Goal: Task Accomplishment & Management: Complete application form

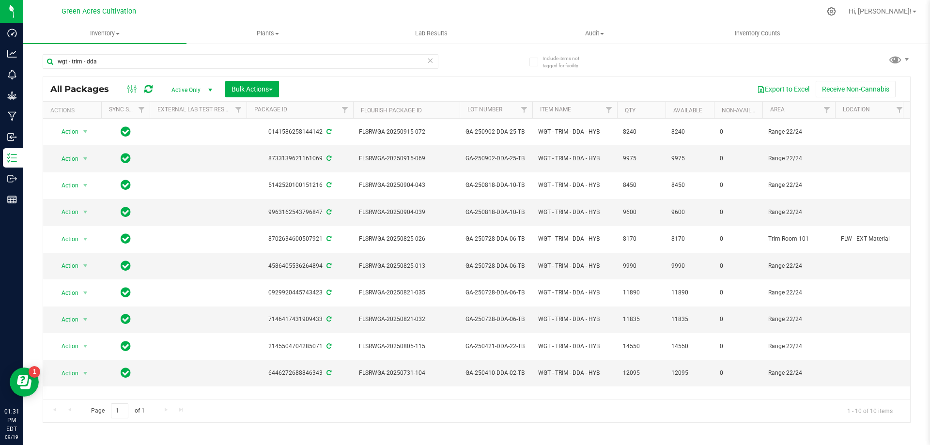
click at [617, 61] on div "wgt - trim - dda All Packages Active Only Active Only Lab Samples Locked All Ex…" at bounding box center [477, 234] width 868 height 378
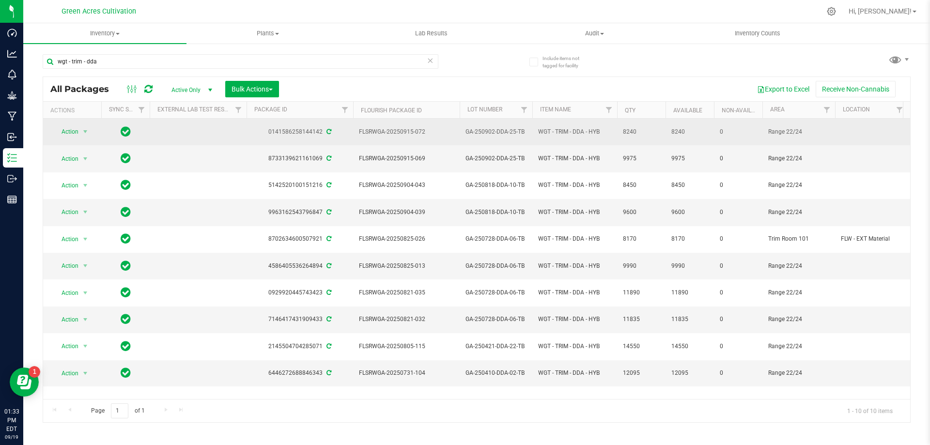
click at [475, 127] on span "GA-250902-DDA-25-TB" at bounding box center [495, 131] width 61 height 9
click at [475, 126] on input "GA-250902-DDA-25-TB" at bounding box center [493, 131] width 69 height 15
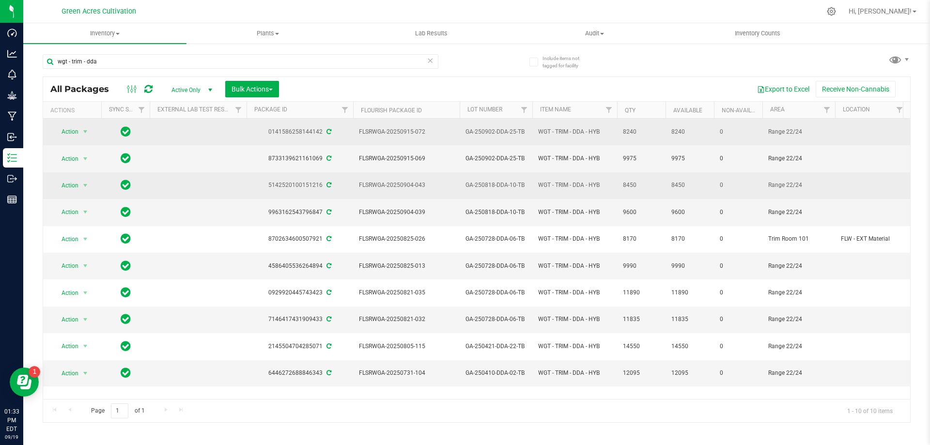
click at [496, 181] on span "GA-250818-DDA-10-TB" at bounding box center [495, 185] width 61 height 9
click at [496, 178] on input "GA-250818-DDA-10-TB" at bounding box center [493, 185] width 69 height 15
click at [485, 127] on span "GA-250902-DDA-25-TB" at bounding box center [495, 131] width 61 height 9
click at [485, 125] on input "GA-250902-DDA-25-TB" at bounding box center [493, 131] width 69 height 15
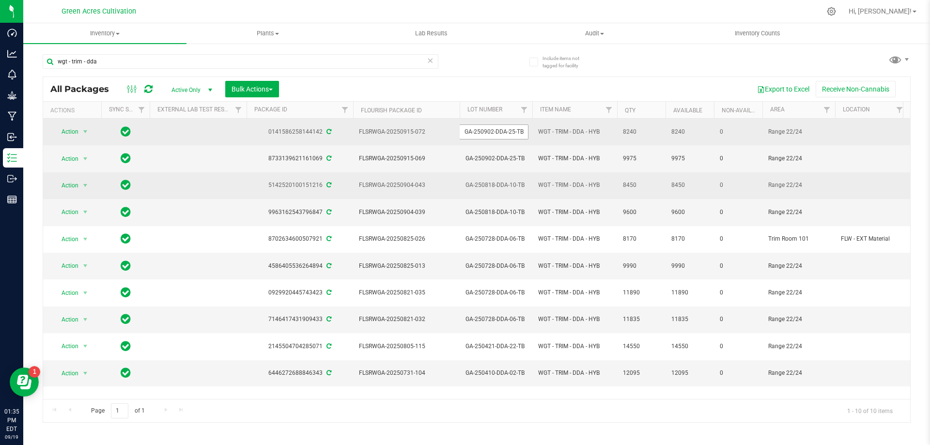
click at [486, 124] on input "GA-250902-DDA-25-TB" at bounding box center [493, 131] width 69 height 15
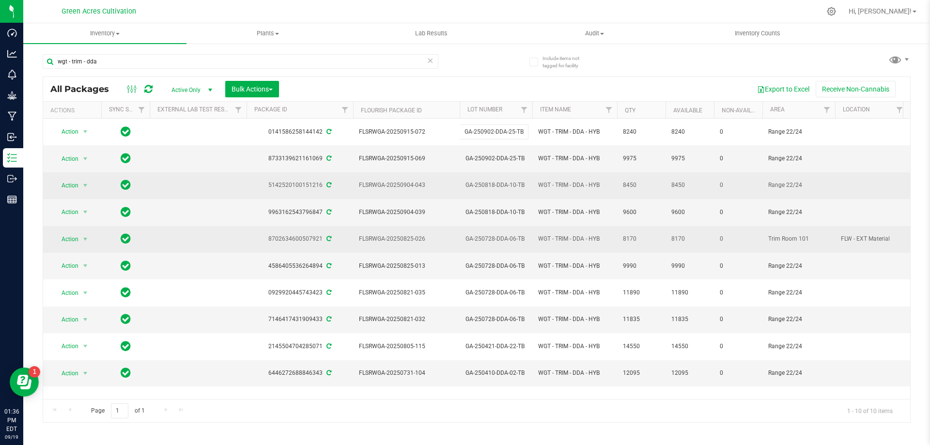
click at [487, 234] on span "GA-250728-DDA-06-TB" at bounding box center [495, 238] width 61 height 9
click at [487, 232] on input "GA-250728-DDA-06-TB" at bounding box center [493, 239] width 69 height 15
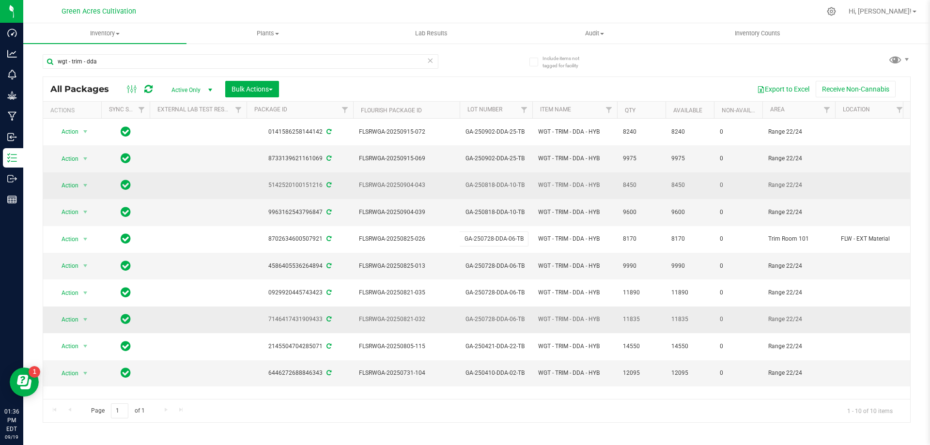
click at [499, 315] on span "GA-250728-DDA-06-TB" at bounding box center [495, 319] width 61 height 9
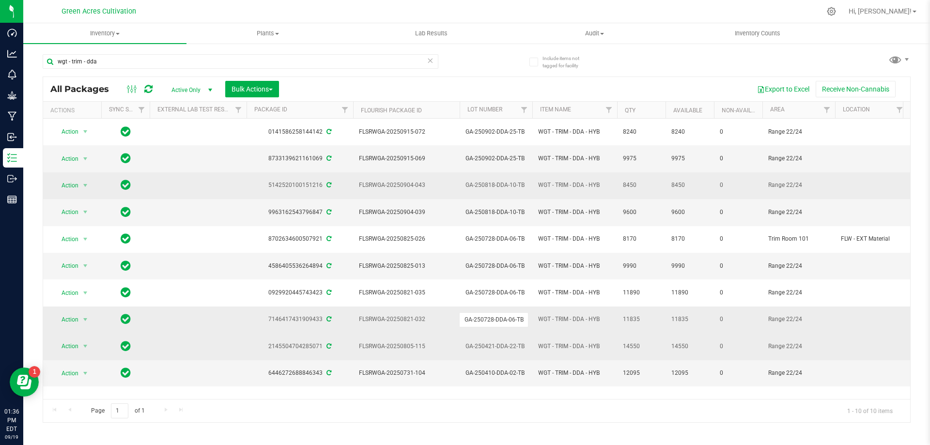
click at [507, 342] on span "GA-250421-DDA-22-TB" at bounding box center [495, 346] width 61 height 9
click at [507, 339] on input "GA-250421-DDA-22-TB" at bounding box center [493, 346] width 69 height 15
click at [531, 365] on div "Action Action Adjust qty Create package Edit attributes Global inventory Locate…" at bounding box center [476, 259] width 867 height 280
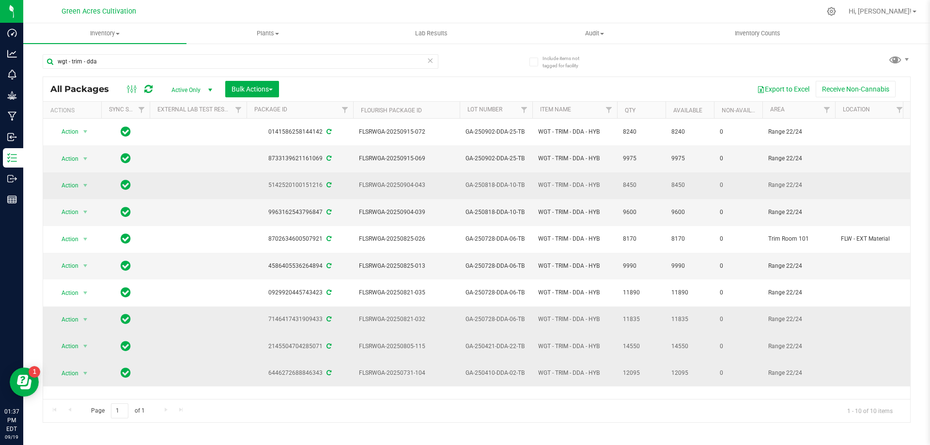
click at [477, 360] on td "GA-250410-DDA-02-TB" at bounding box center [496, 373] width 73 height 26
click at [484, 366] on input "GA-250410-DDA-02-TB" at bounding box center [493, 373] width 69 height 15
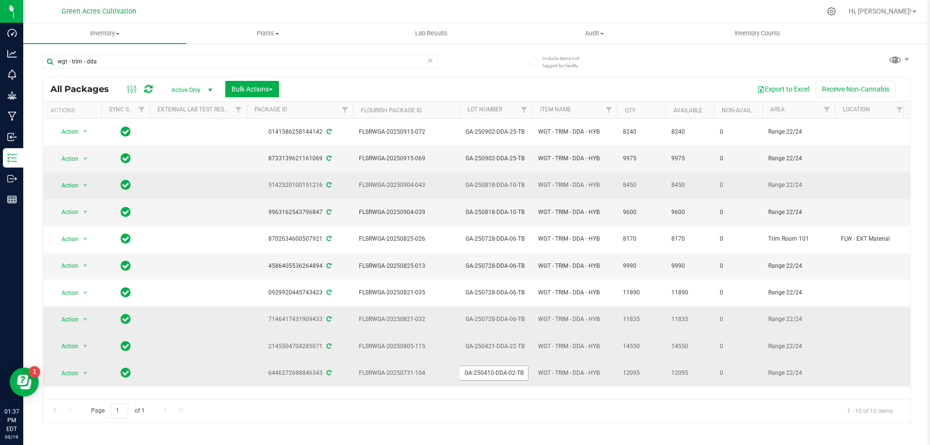
click at [484, 366] on input "GA-250410-DDA-02-TB" at bounding box center [493, 373] width 69 height 15
click at [487, 389] on div "Action Action Adjust qty Create package Edit attributes Global inventory Locate…" at bounding box center [476, 259] width 867 height 280
click at [357, 62] on input "wgt - trim - dda" at bounding box center [241, 61] width 396 height 15
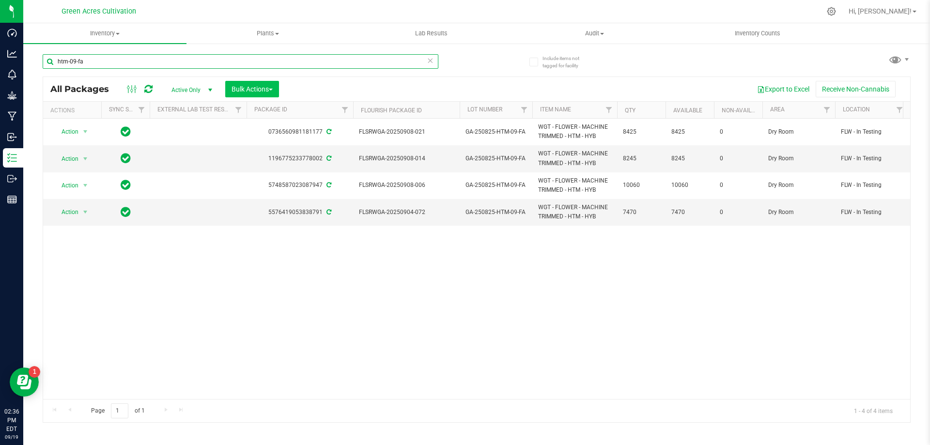
type input "htm-09-fa"
click at [259, 92] on span "Bulk Actions" at bounding box center [252, 89] width 41 height 8
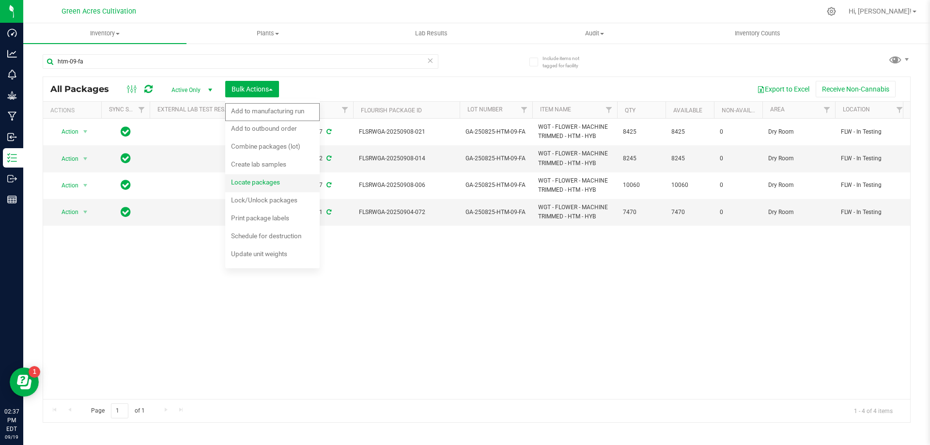
click at [271, 182] on span "Locate packages" at bounding box center [255, 182] width 49 height 8
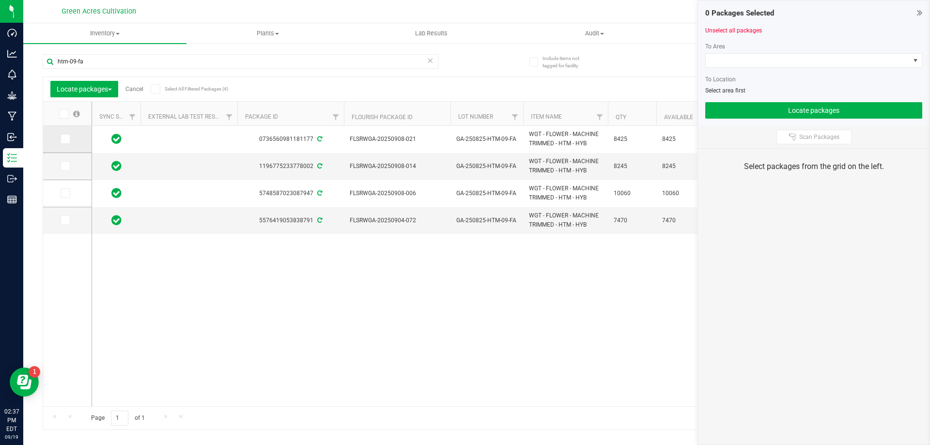
click at [68, 134] on td at bounding box center [67, 139] width 48 height 27
click at [67, 156] on td at bounding box center [67, 166] width 48 height 27
click at [66, 166] on icon at bounding box center [65, 166] width 6 height 0
click at [0, 0] on input "checkbox" at bounding box center [0, 0] width 0 height 0
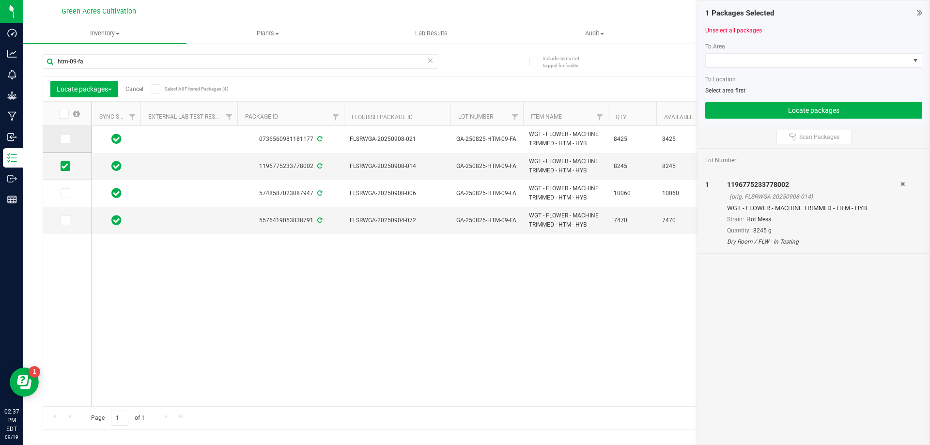
click at [70, 140] on label at bounding box center [68, 139] width 14 height 10
click at [0, 0] on input "checkbox" at bounding box center [0, 0] width 0 height 0
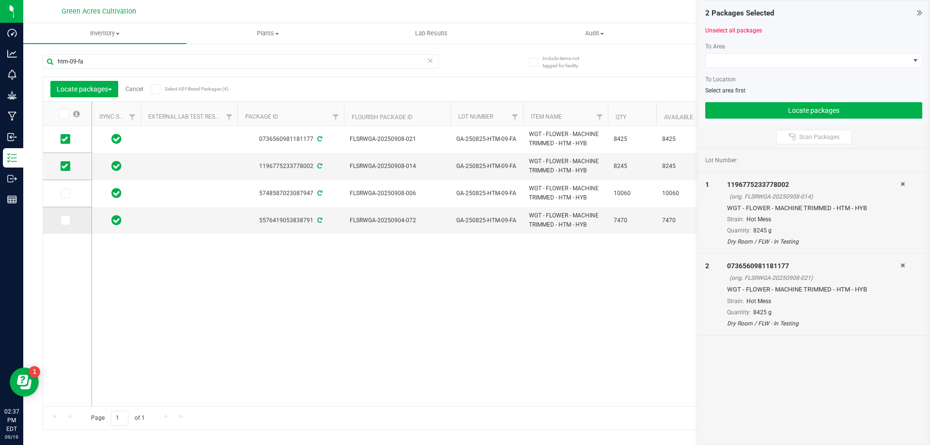
drag, startPoint x: 62, startPoint y: 192, endPoint x: 67, endPoint y: 216, distance: 25.2
click at [62, 193] on icon at bounding box center [65, 193] width 6 height 0
click at [0, 0] on input "checkbox" at bounding box center [0, 0] width 0 height 0
click at [67, 220] on icon at bounding box center [65, 220] width 6 height 0
click at [0, 0] on input "checkbox" at bounding box center [0, 0] width 0 height 0
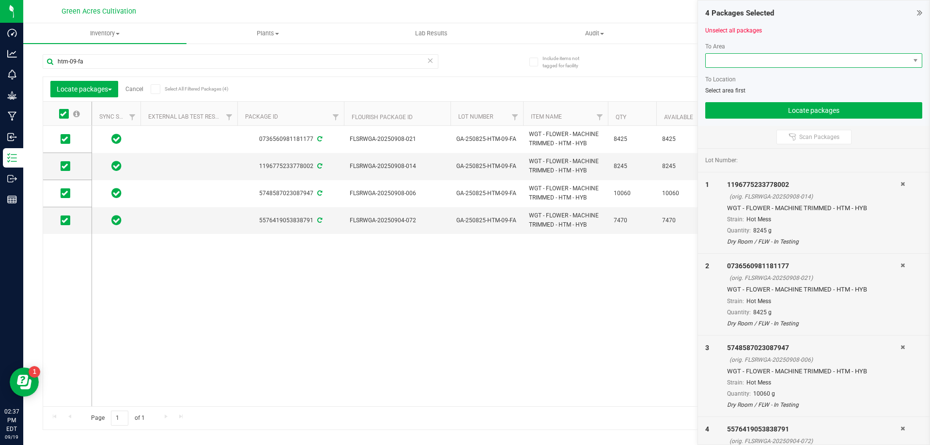
click at [772, 64] on span at bounding box center [808, 61] width 204 height 14
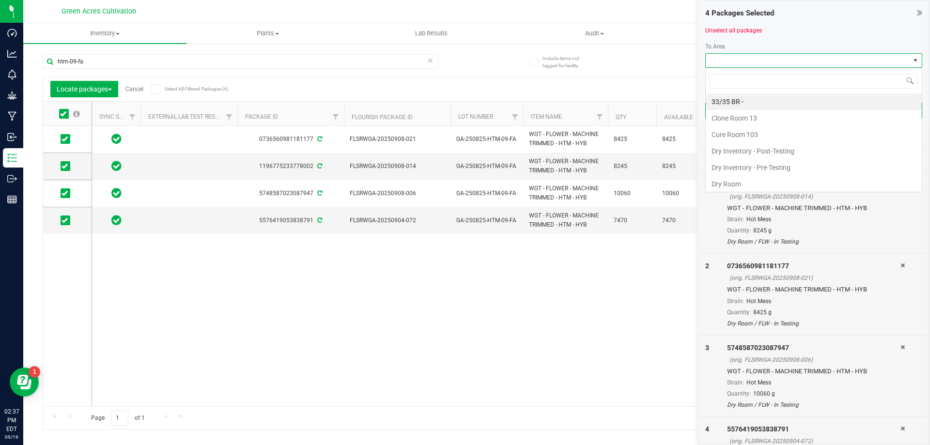
scroll to position [15, 217]
type input "tr"
click at [731, 170] on li "Trim Room 101" at bounding box center [814, 167] width 216 height 16
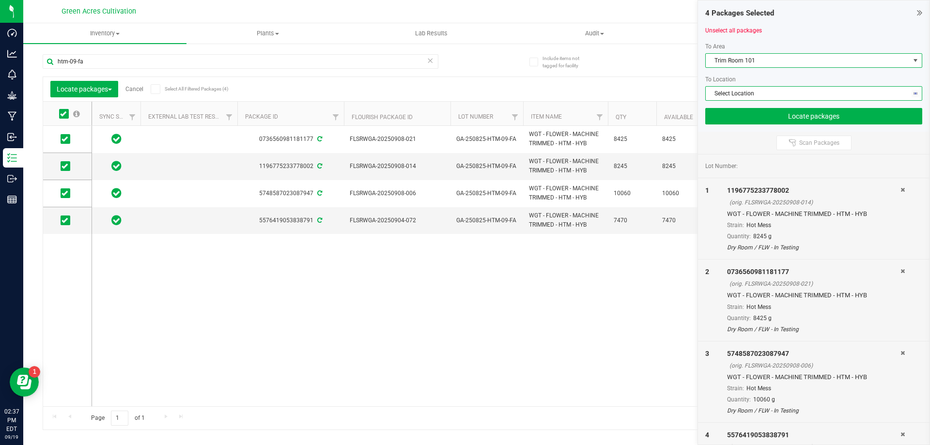
click at [738, 94] on span "Select Location" at bounding box center [808, 94] width 204 height 14
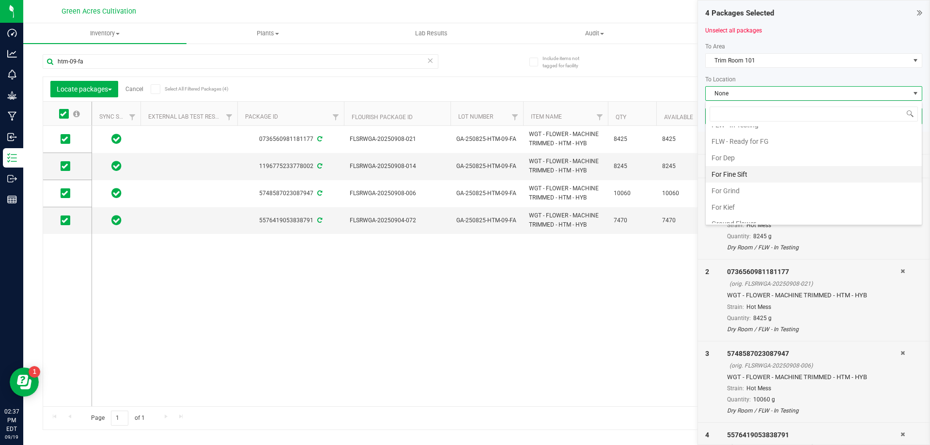
scroll to position [145, 0]
click at [743, 151] on li "For Dep" at bounding box center [814, 154] width 216 height 16
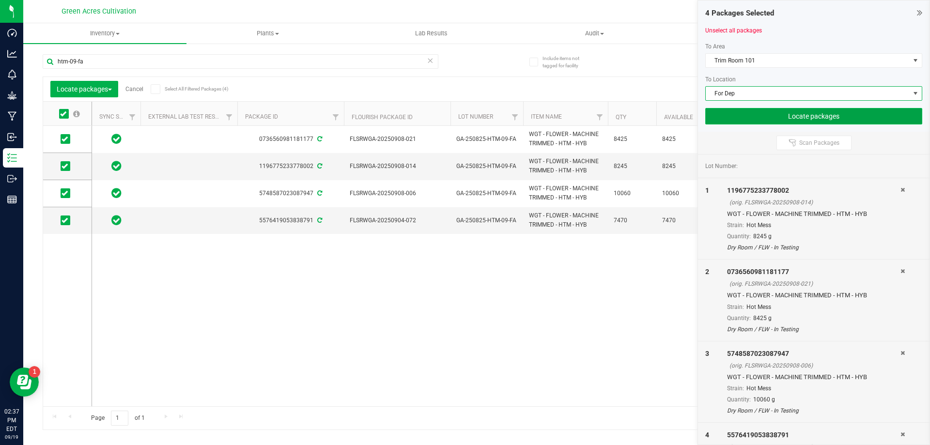
click at [753, 116] on button "Locate packages" at bounding box center [813, 116] width 217 height 16
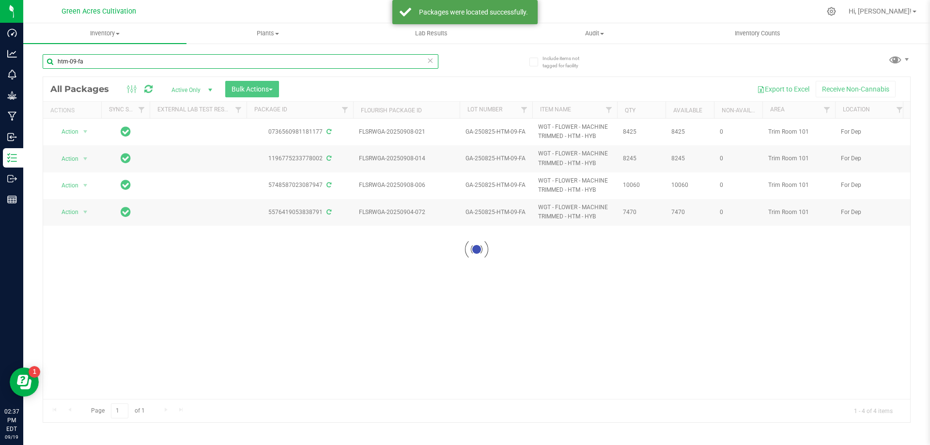
click at [240, 64] on input "htm-09-fa" at bounding box center [241, 61] width 396 height 15
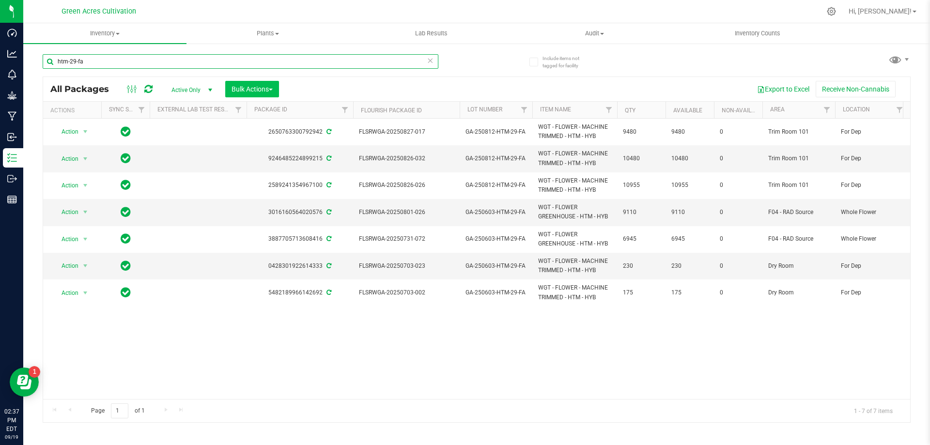
type input "htm-29-fa"
click at [261, 90] on span "Bulk Actions" at bounding box center [252, 89] width 41 height 8
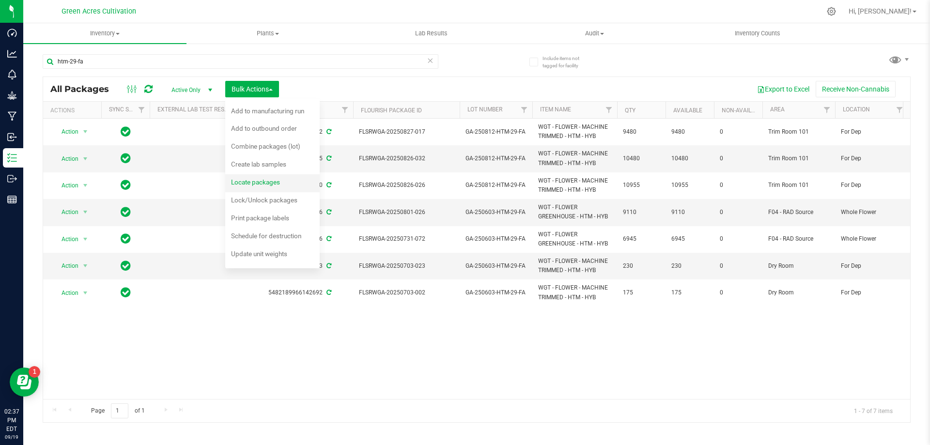
click at [264, 181] on span "Locate packages" at bounding box center [255, 182] width 49 height 8
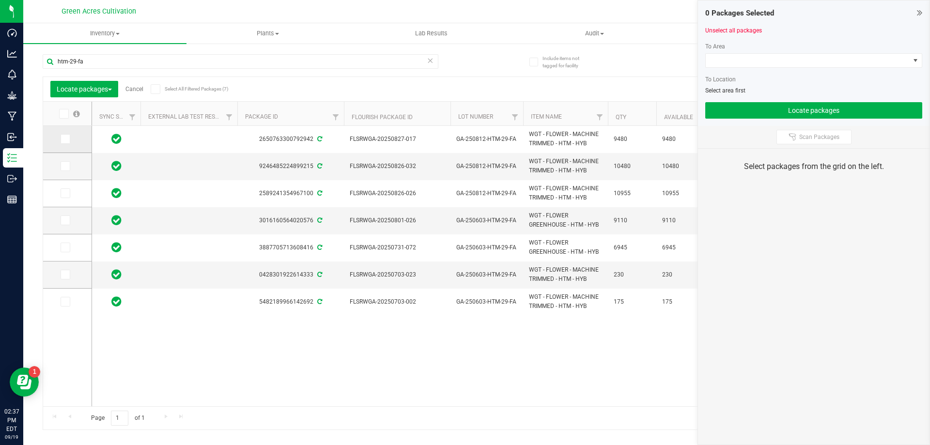
click at [67, 139] on icon at bounding box center [65, 139] width 6 height 0
click at [0, 0] on input "checkbox" at bounding box center [0, 0] width 0 height 0
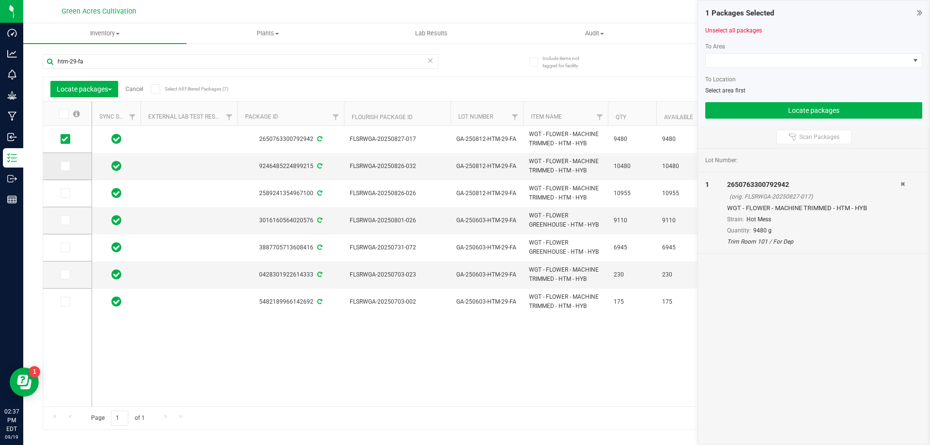
click at [64, 166] on icon at bounding box center [65, 166] width 6 height 0
click at [0, 0] on input "checkbox" at bounding box center [0, 0] width 0 height 0
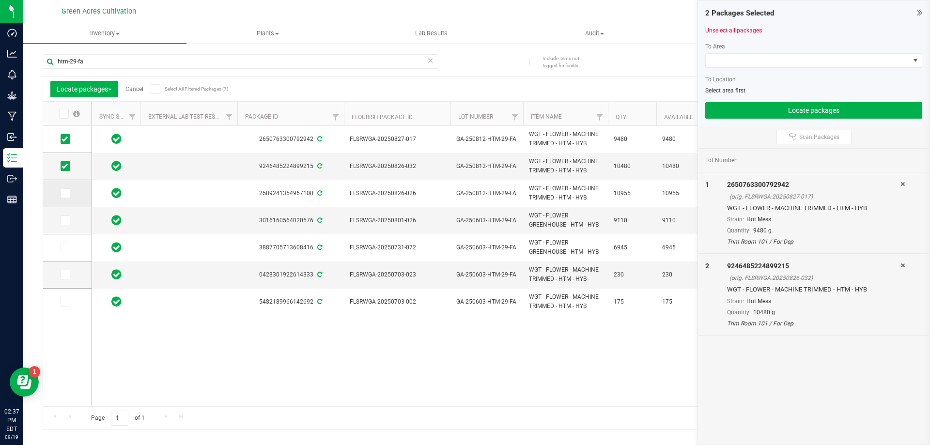
click at [65, 193] on icon at bounding box center [65, 193] width 6 height 0
click at [0, 0] on input "checkbox" at bounding box center [0, 0] width 0 height 0
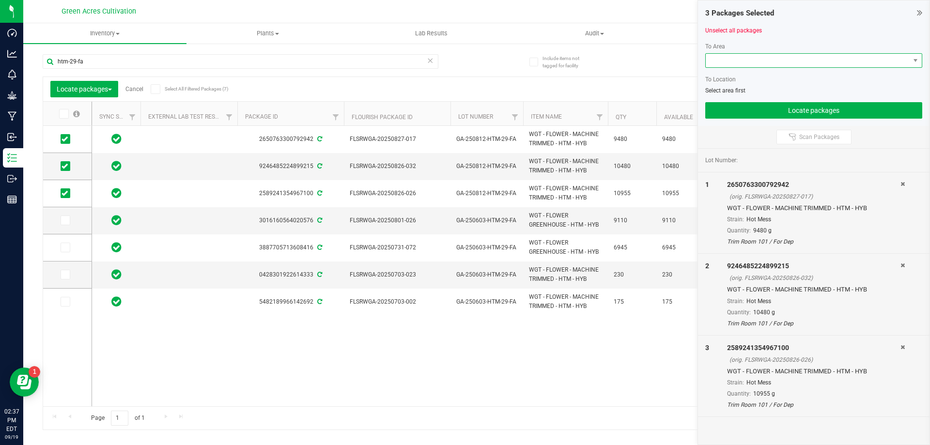
click at [756, 58] on span at bounding box center [808, 61] width 204 height 14
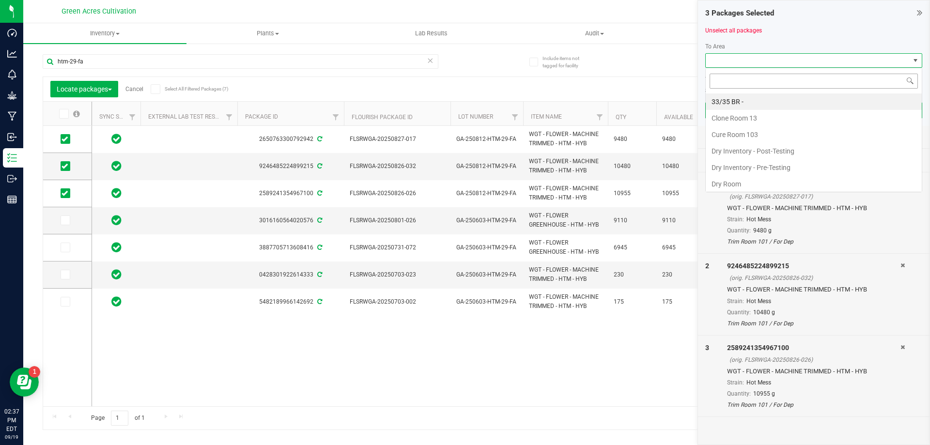
scroll to position [15, 217]
type input "dr"
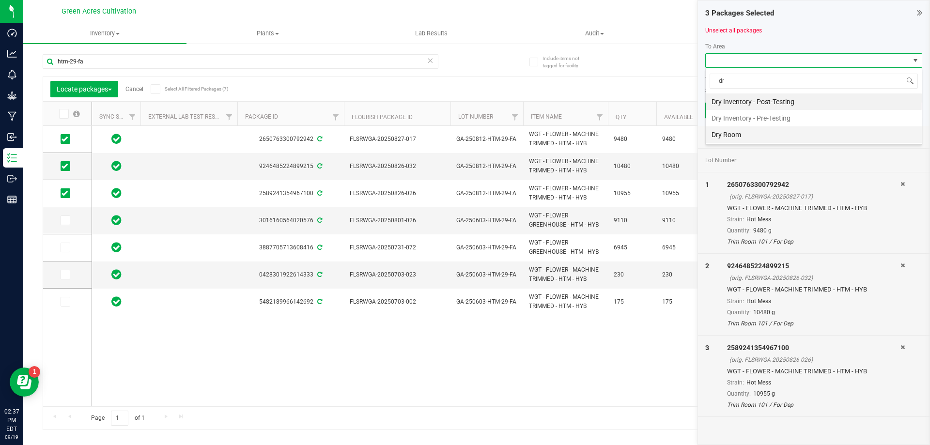
click at [745, 132] on li "Dry Room" at bounding box center [814, 134] width 216 height 16
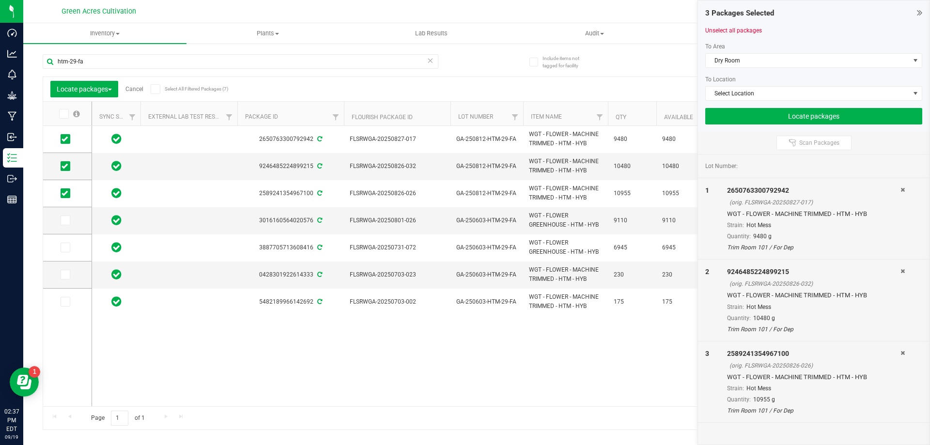
click at [749, 102] on div at bounding box center [813, 104] width 217 height 7
click at [747, 99] on span "Select Location" at bounding box center [808, 94] width 204 height 14
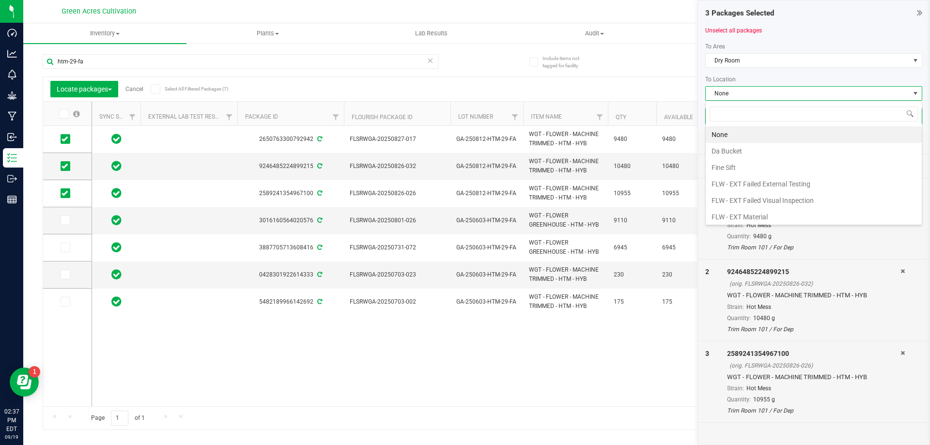
scroll to position [48417, 48215]
click at [742, 180] on li "For Dep" at bounding box center [814, 181] width 216 height 16
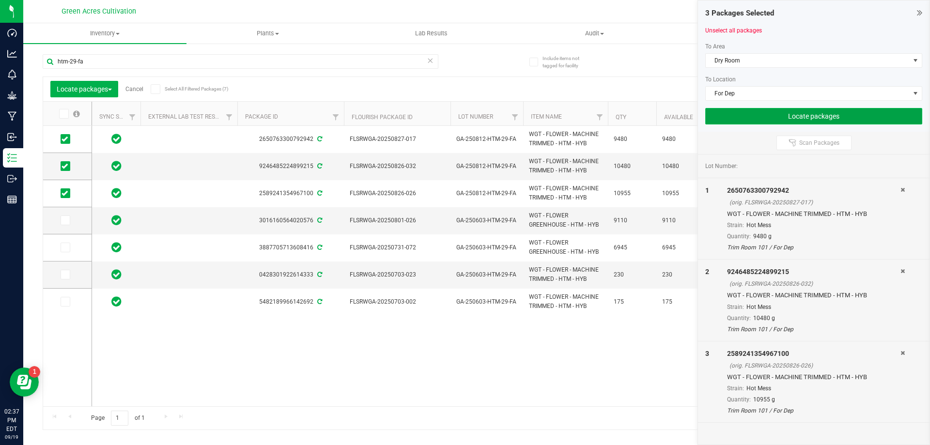
click at [751, 118] on button "Locate packages" at bounding box center [813, 116] width 217 height 16
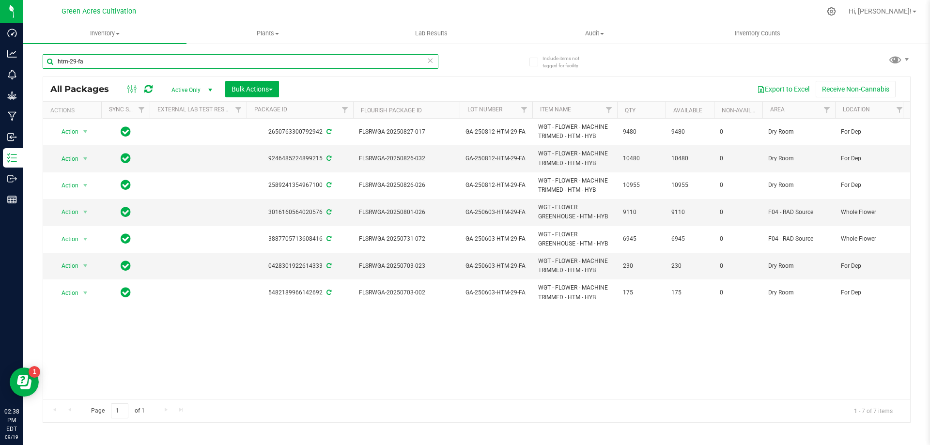
click at [218, 64] on input "htm-29-fa" at bounding box center [241, 61] width 396 height 15
click at [786, 85] on button "Export to Excel" at bounding box center [783, 89] width 65 height 16
click at [399, 54] on input "htm-29-fa" at bounding box center [241, 61] width 396 height 15
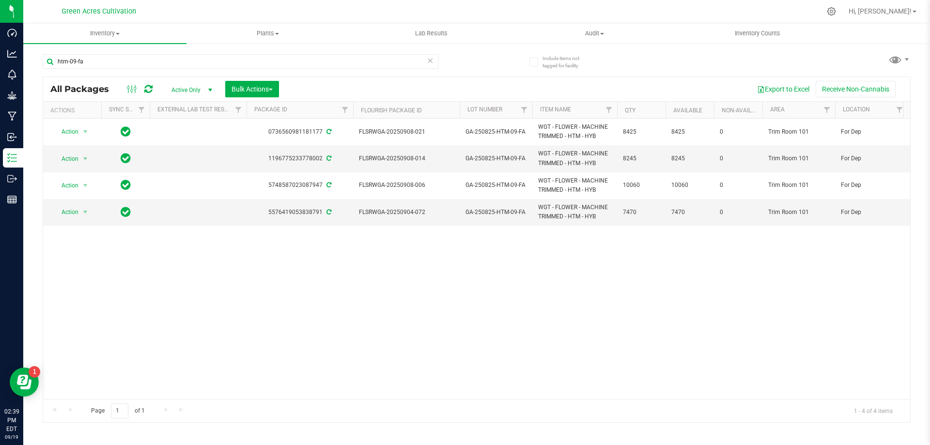
click at [619, 269] on div "Action Action Adjust qty Create package Edit attributes Global inventory Locate…" at bounding box center [476, 259] width 867 height 280
click at [400, 60] on input "htm-09-fa" at bounding box center [241, 61] width 396 height 15
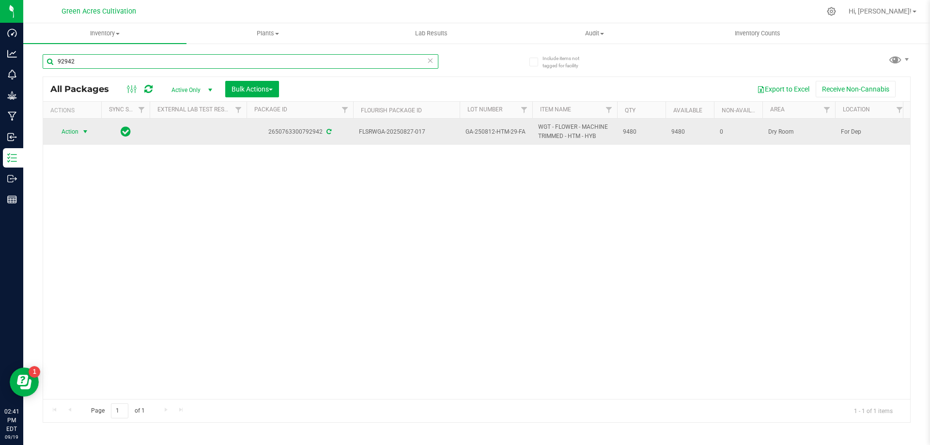
type input "92942"
click at [73, 132] on span "Action" at bounding box center [66, 132] width 26 height 14
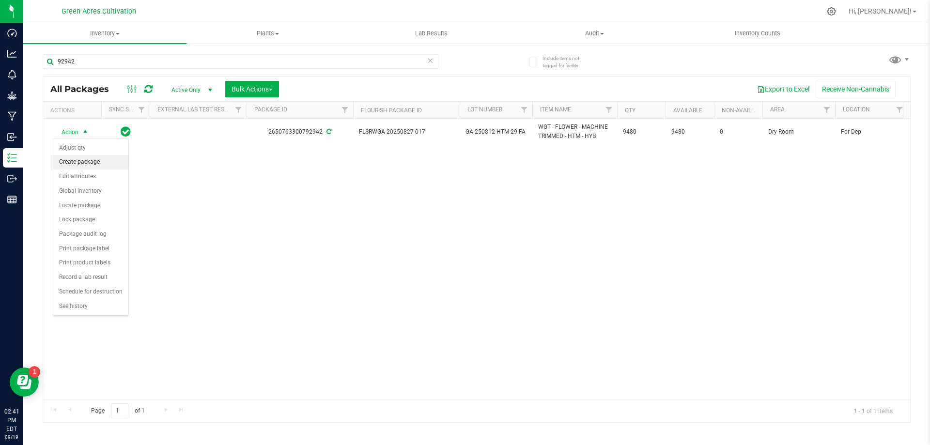
click at [90, 165] on li "Create package" at bounding box center [90, 162] width 75 height 15
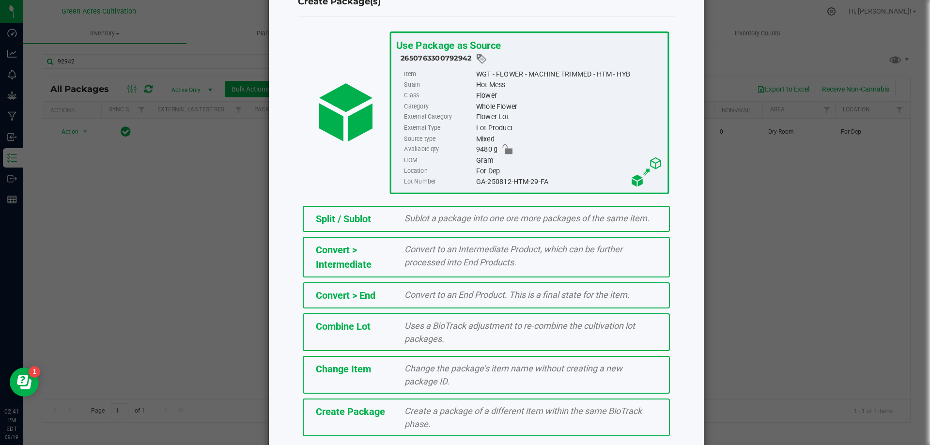
scroll to position [70, 0]
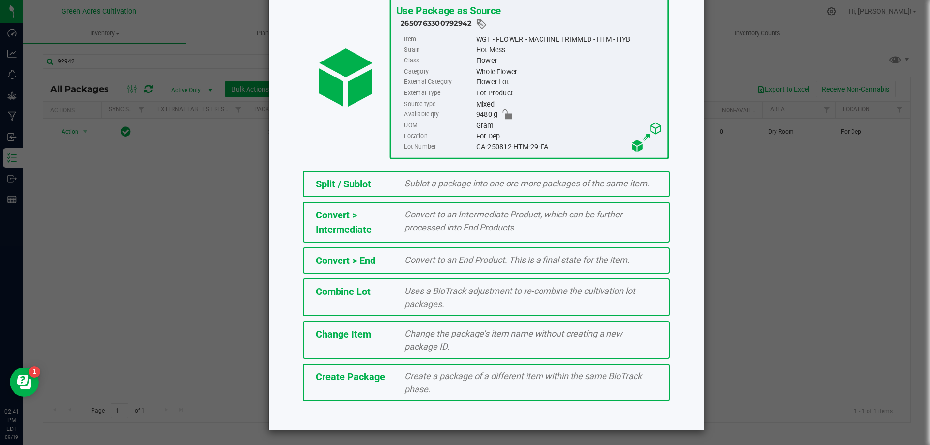
click at [400, 389] on div "Create a package of a different item within the same BioTrack phase." at bounding box center [530, 383] width 267 height 26
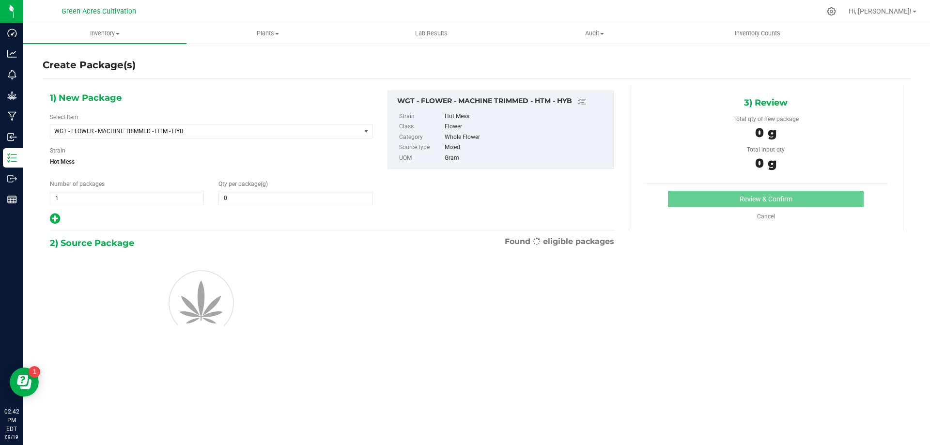
type input "0.0000"
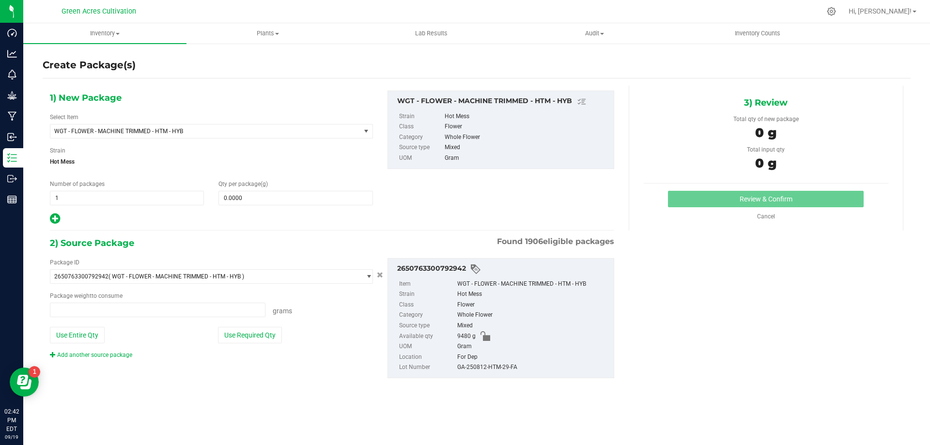
type input "0.0000 g"
click at [268, 120] on div "Select Item WGT - FLOWER - MACHINE TRIMMED - HTM - HYB 007UP - Flower 007UP - W…" at bounding box center [211, 126] width 323 height 26
click at [263, 131] on span "WGT - FLOWER - MACHINE TRIMMED - HTM - HYB" at bounding box center [199, 131] width 290 height 7
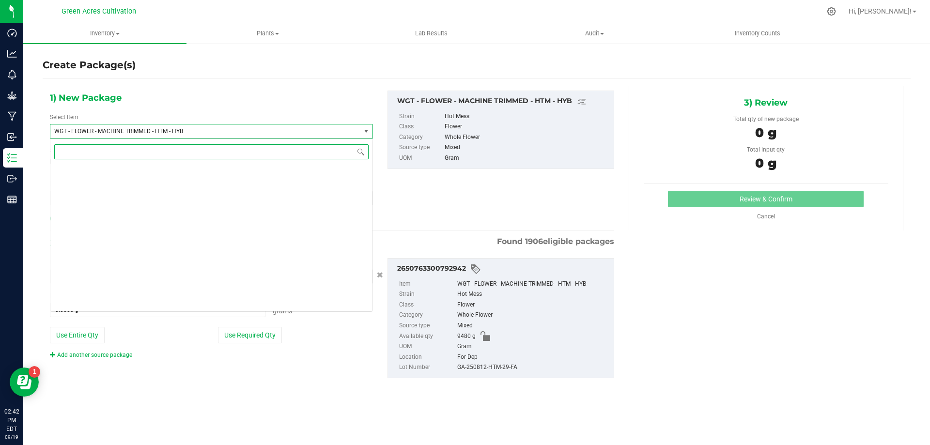
scroll to position [202248, 0]
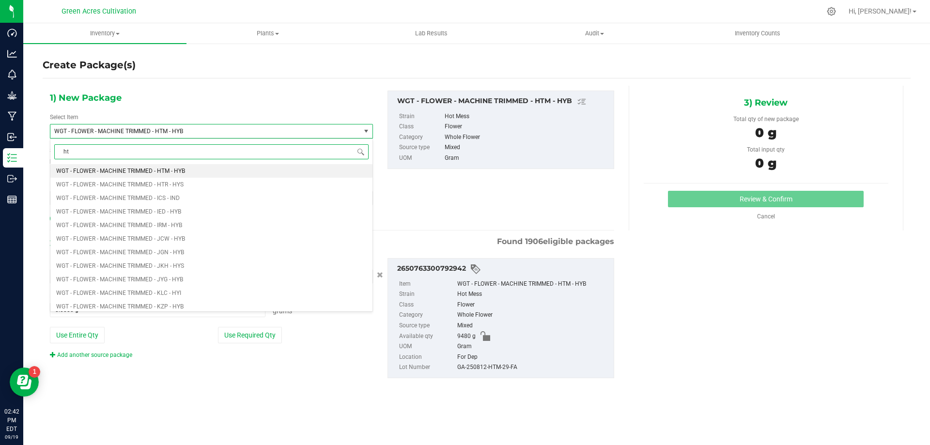
type input "htm"
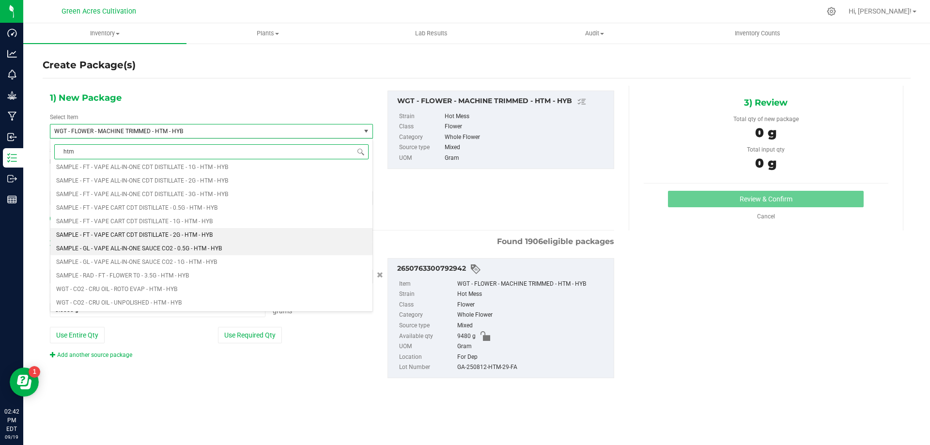
scroll to position [726, 0]
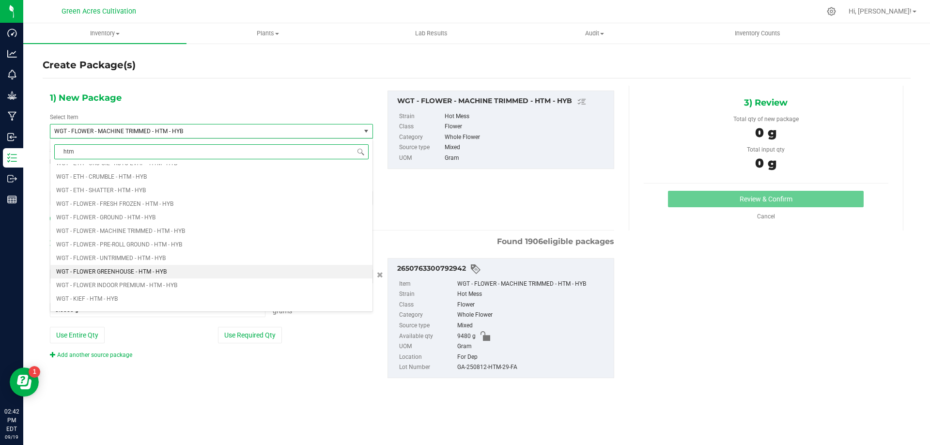
click at [139, 269] on span "WGT - FLOWER GREENHOUSE - HTM - HYB" at bounding box center [111, 271] width 110 height 7
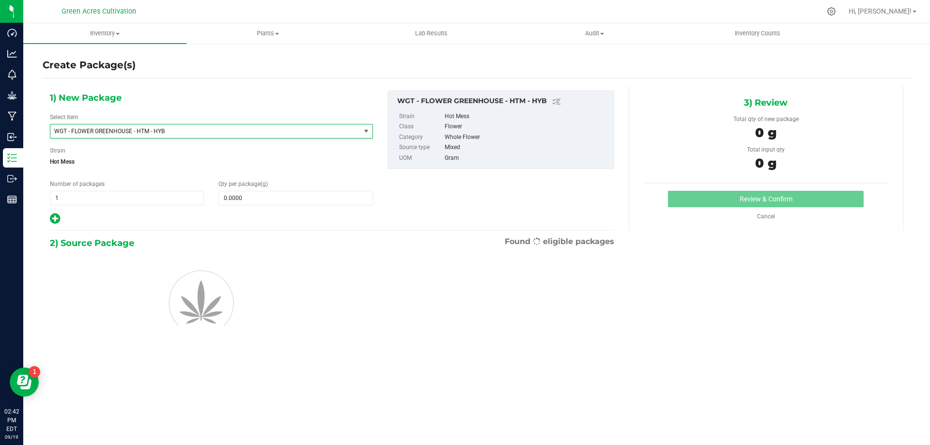
type input "0.0000"
click at [295, 201] on span at bounding box center [295, 198] width 154 height 15
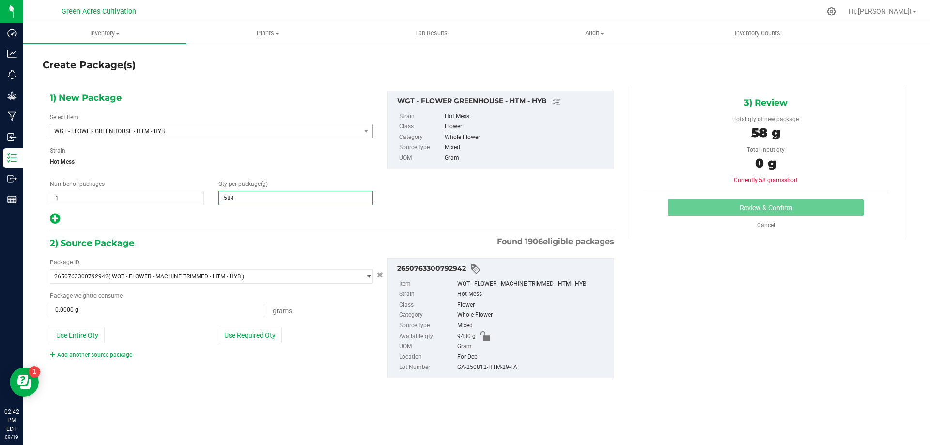
type input "5845"
type input "5,845.0000"
click at [287, 249] on div "2) Source Package Found 1906 eligible packages" at bounding box center [332, 243] width 564 height 15
click at [260, 342] on button "Use Required Qty" at bounding box center [250, 335] width 64 height 16
type input "5845.0000 g"
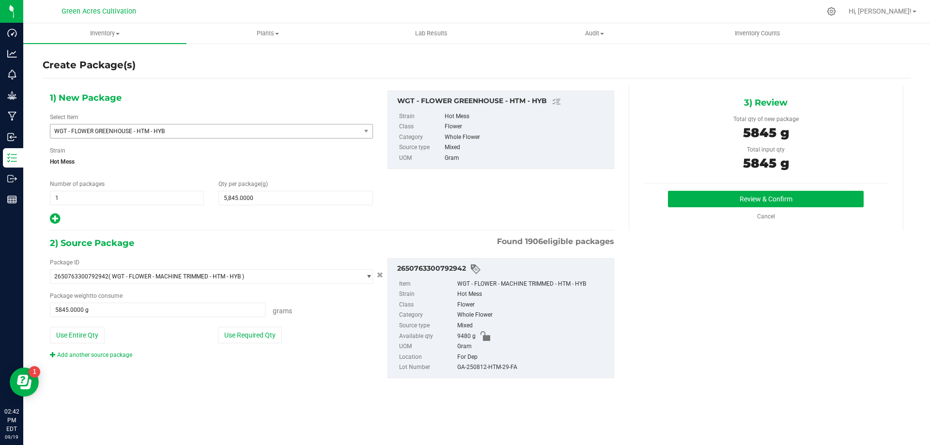
click at [485, 364] on div "GA-250812-HTM-29-FA" at bounding box center [533, 367] width 152 height 11
copy div "GA-250812-HTM-29-FA"
click at [640, 342] on div "1) New Package Select Item WGT - FLOWER GREENHOUSE - HTM - HYB WGT - FLOWER GRE…" at bounding box center [477, 242] width 868 height 313
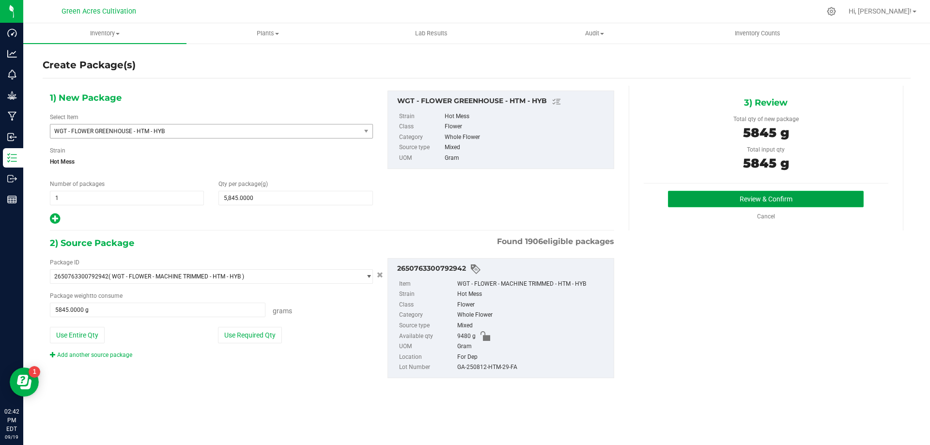
click at [732, 199] on button "Review & Confirm" at bounding box center [766, 199] width 196 height 16
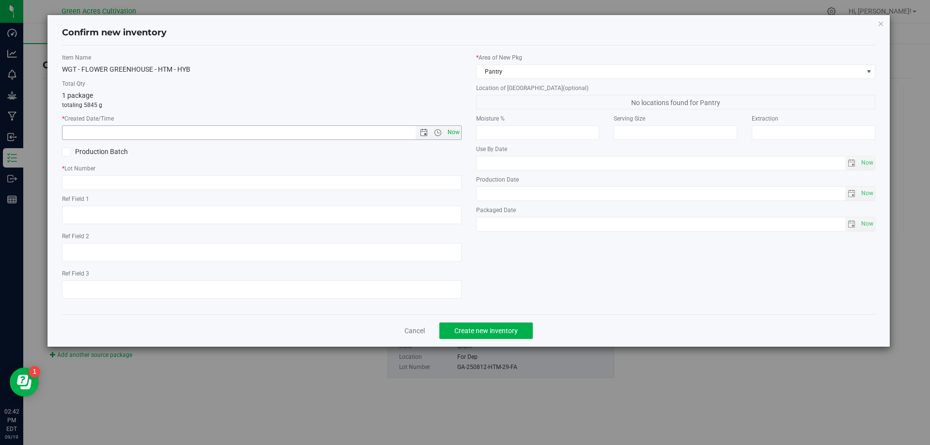
click at [451, 139] on span "Now" at bounding box center [453, 132] width 16 height 14
type input "[DATE] 2:42 PM"
click at [431, 177] on input "text" at bounding box center [262, 182] width 400 height 15
paste input "GA-250812-HTM-29-FA"
type input "GA-250812-HTM-29-FA"
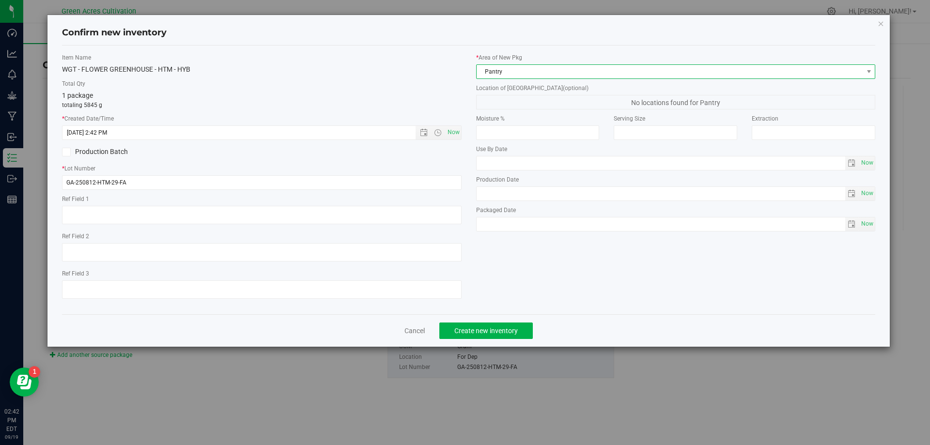
click at [544, 72] on span "Pantry" at bounding box center [670, 72] width 386 height 14
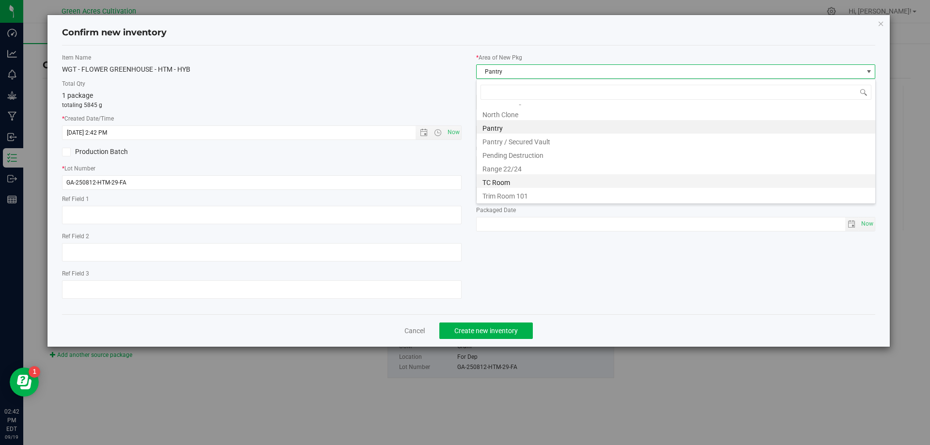
scroll to position [2, 0]
click at [513, 179] on li "Dry Room" at bounding box center [676, 177] width 399 height 14
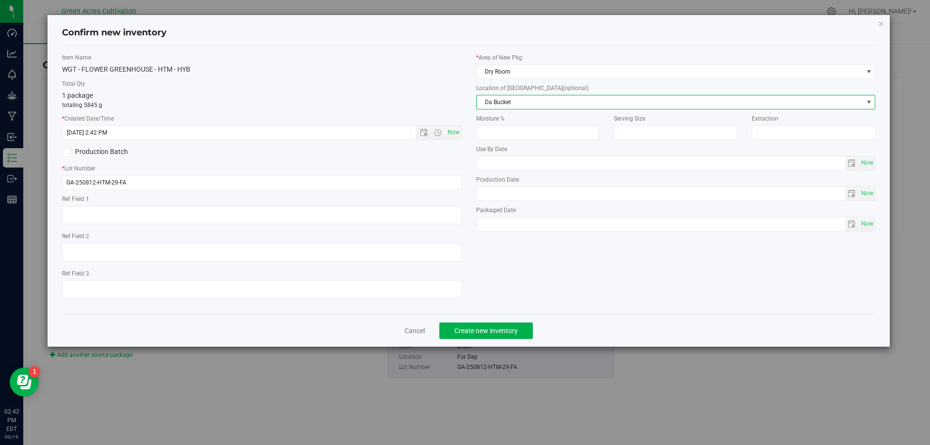
click at [528, 104] on span "Da Bucket" at bounding box center [670, 102] width 386 height 14
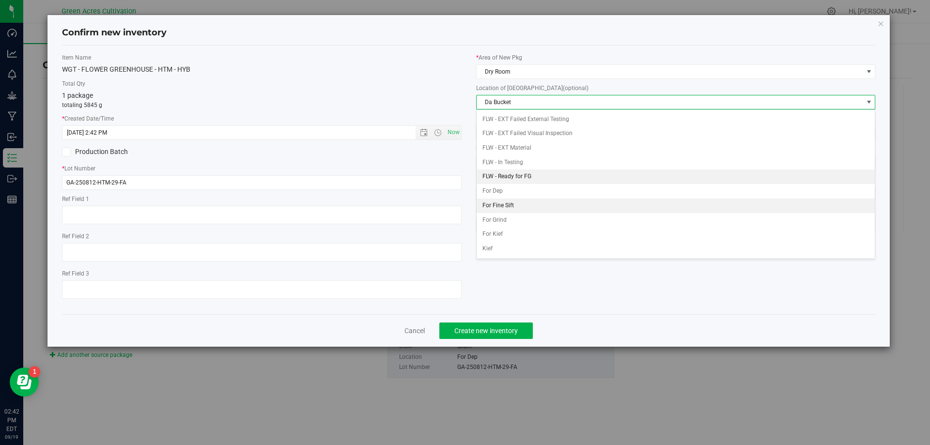
scroll to position [42, 0]
click at [518, 177] on li "For Dep" at bounding box center [676, 177] width 399 height 15
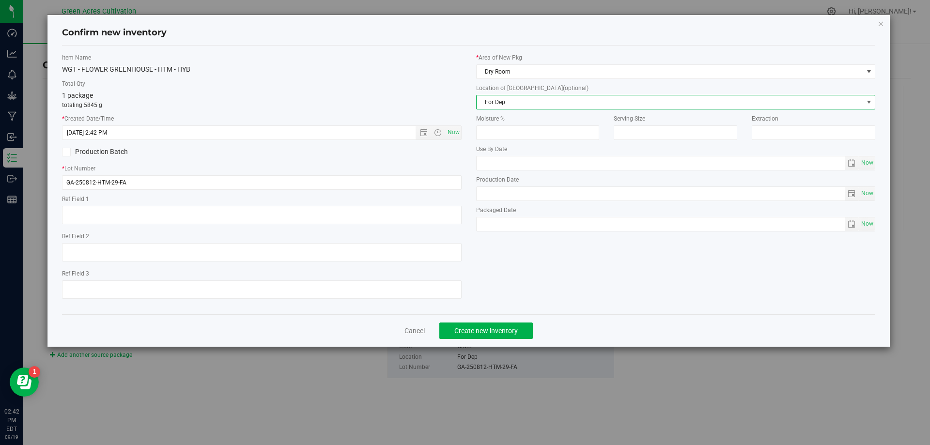
click at [330, 225] on div at bounding box center [262, 216] width 400 height 21
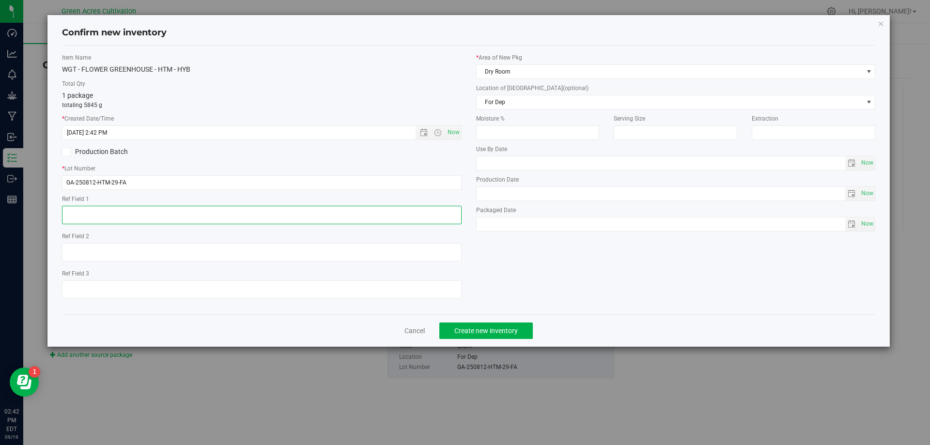
click at [327, 224] on textarea at bounding box center [262, 215] width 400 height 18
type textarea "d"
type textarea "DEP"
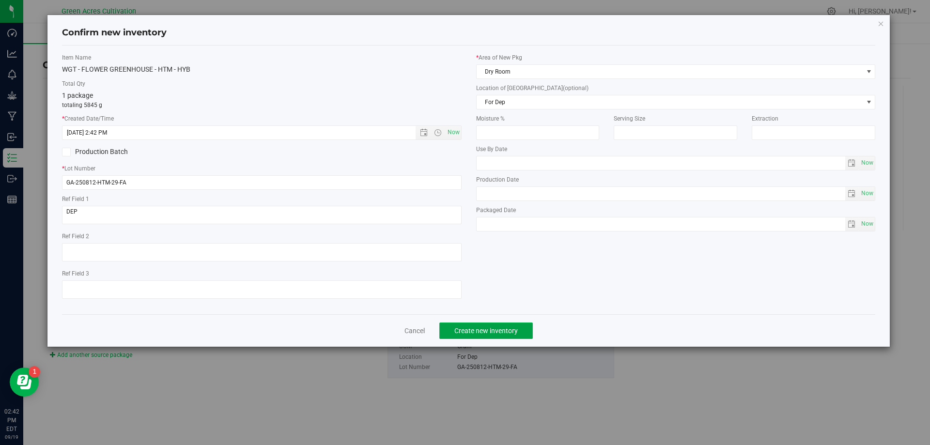
click at [502, 336] on button "Create new inventory" at bounding box center [485, 331] width 93 height 16
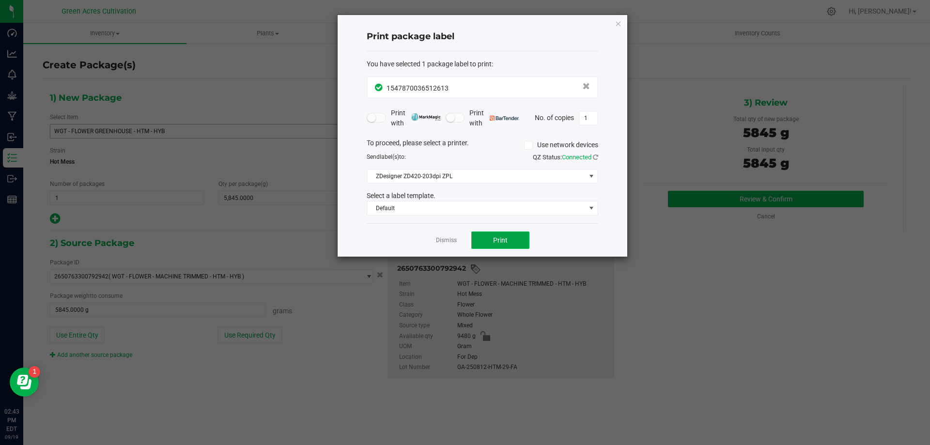
click at [509, 240] on button "Print" at bounding box center [500, 240] width 58 height 17
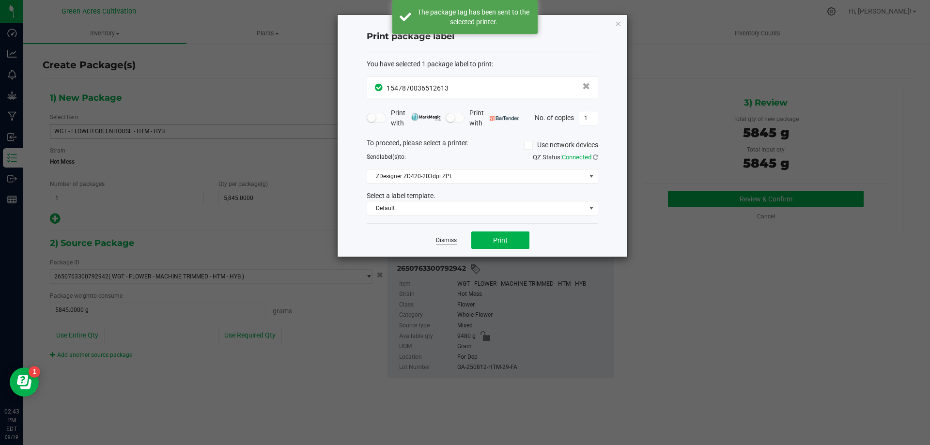
click at [447, 243] on link "Dismiss" at bounding box center [446, 240] width 21 height 8
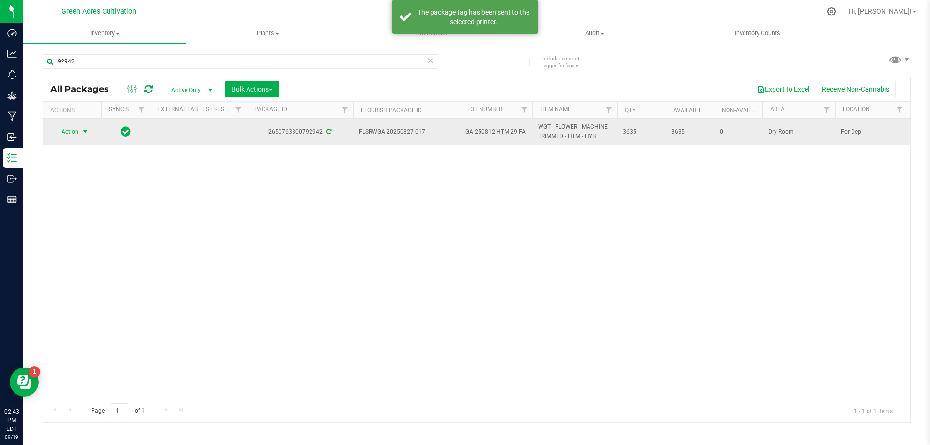
click at [80, 134] on span "select" at bounding box center [85, 132] width 12 height 14
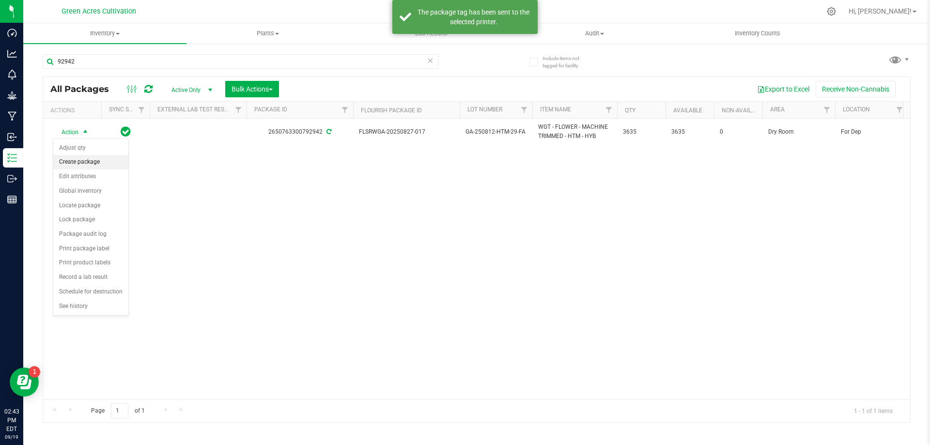
click at [102, 162] on li "Create package" at bounding box center [90, 162] width 75 height 15
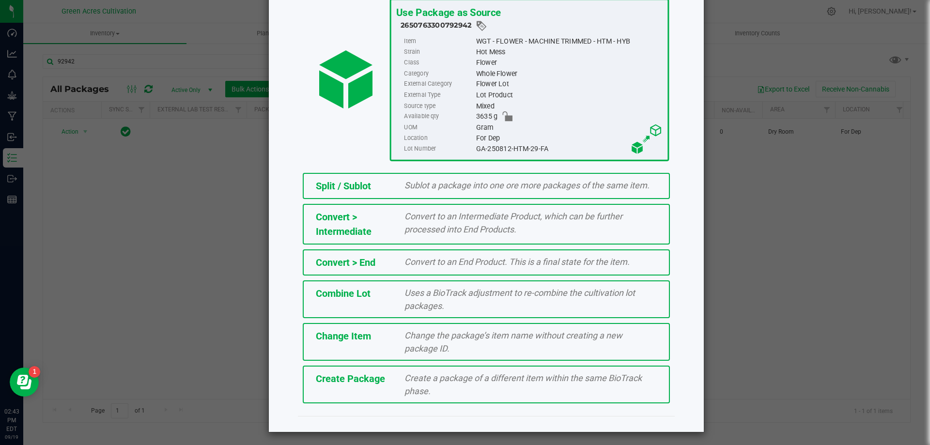
scroll to position [70, 0]
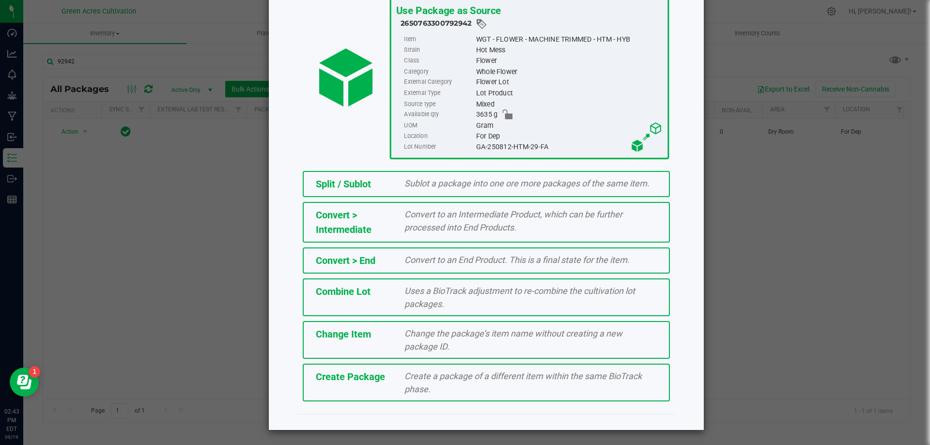
click at [364, 375] on span "Create Package" at bounding box center [350, 377] width 69 height 12
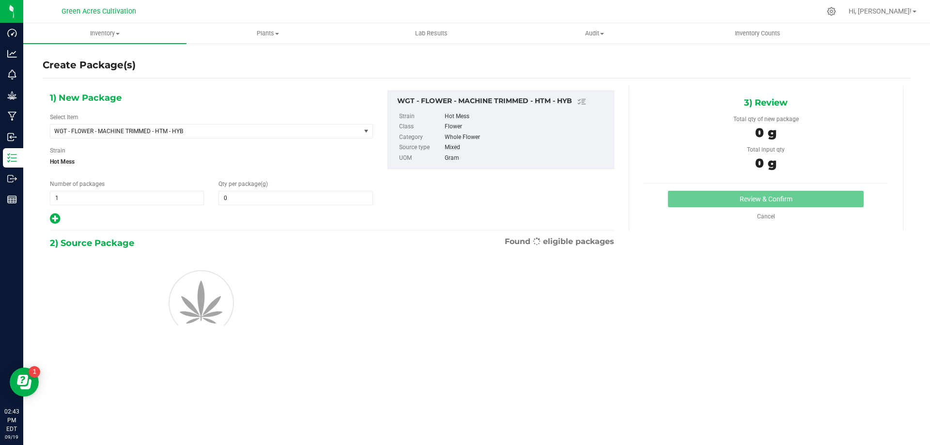
type input "0.0000"
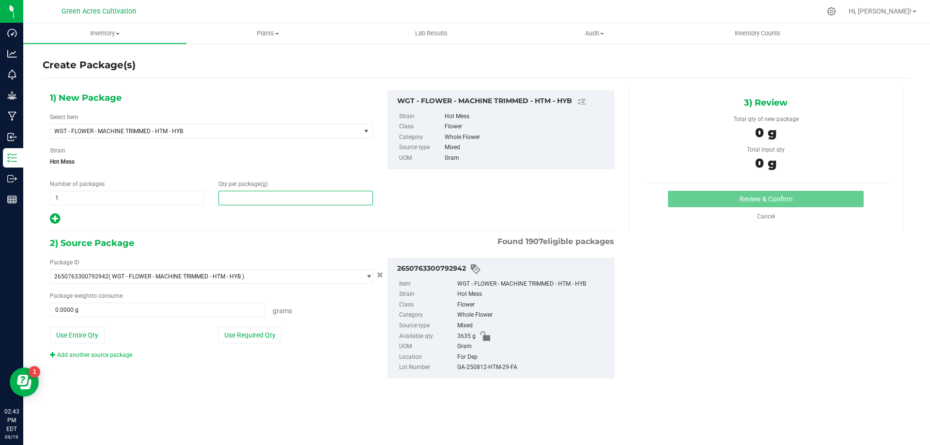
click at [307, 192] on span at bounding box center [295, 198] width 154 height 15
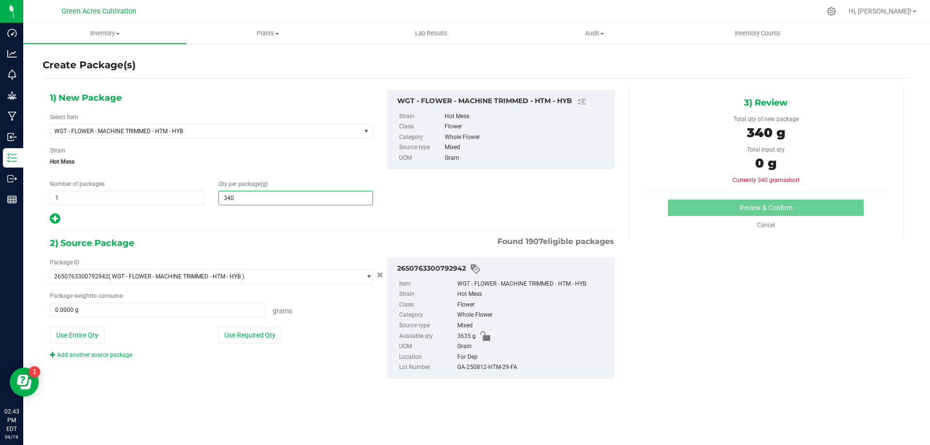
type input "3405"
type input "3,405.0000"
click at [284, 219] on div at bounding box center [211, 219] width 323 height 13
click at [239, 327] on button "Use Required Qty" at bounding box center [250, 335] width 64 height 16
type input "3405.0000 g"
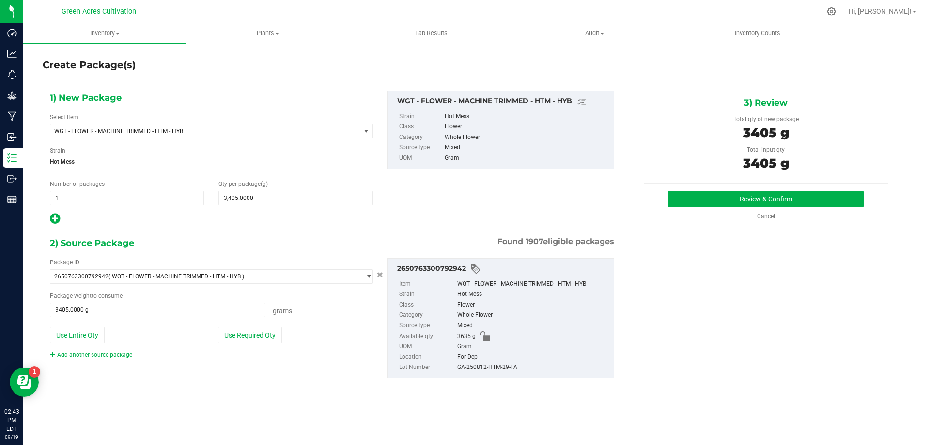
click at [479, 368] on div "GA-250812-HTM-29-FA" at bounding box center [533, 367] width 152 height 11
copy div "GA-250812-HTM-29-FA"
click at [577, 337] on div "3635 g" at bounding box center [533, 336] width 152 height 11
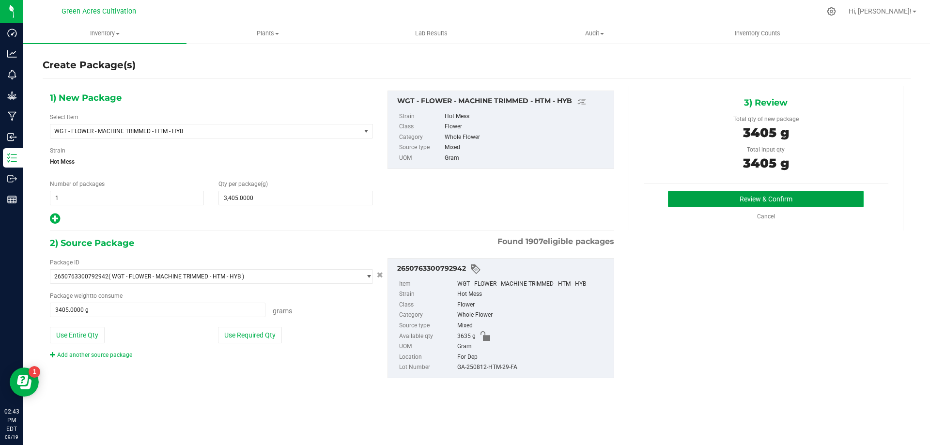
click at [704, 203] on button "Review & Confirm" at bounding box center [766, 199] width 196 height 16
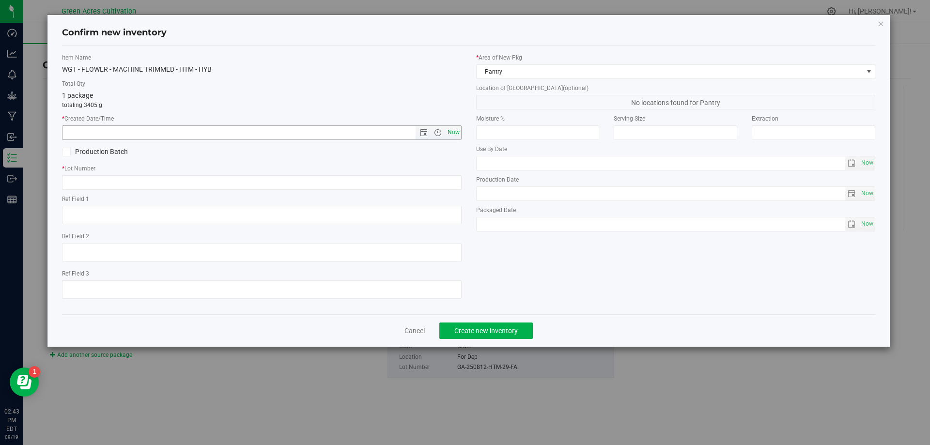
click at [457, 133] on span "Now" at bounding box center [453, 132] width 16 height 14
type input "[DATE] 2:43 PM"
click at [417, 181] on input "text" at bounding box center [262, 182] width 400 height 15
paste input "GA-250812-HTM-29-FA"
type input "GA-250812-HTM-29-FA"
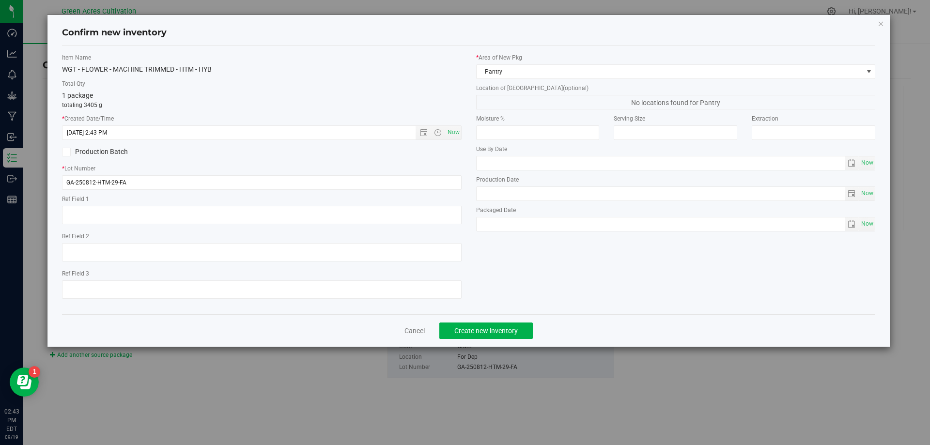
click at [512, 62] on div "* Area of [GEOGRAPHIC_DATA] Pantry" at bounding box center [676, 66] width 400 height 26
click at [516, 84] on label "Location of [GEOGRAPHIC_DATA] (optional)" at bounding box center [676, 88] width 400 height 9
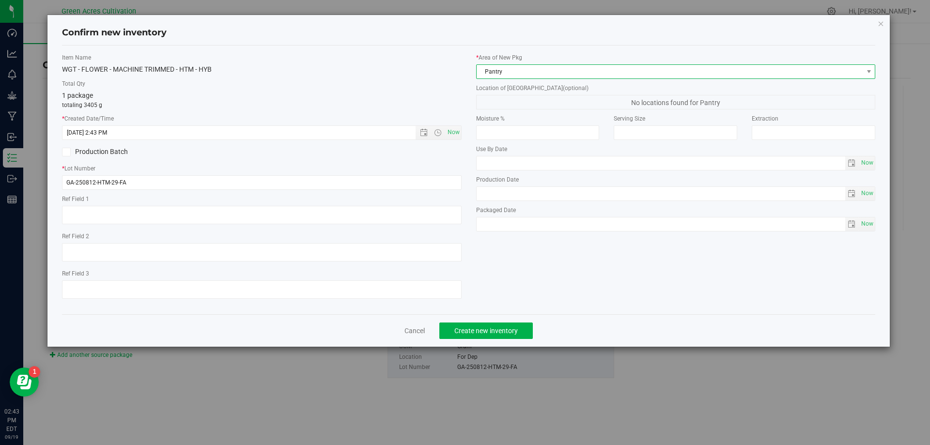
click at [511, 75] on span "Pantry" at bounding box center [670, 72] width 386 height 14
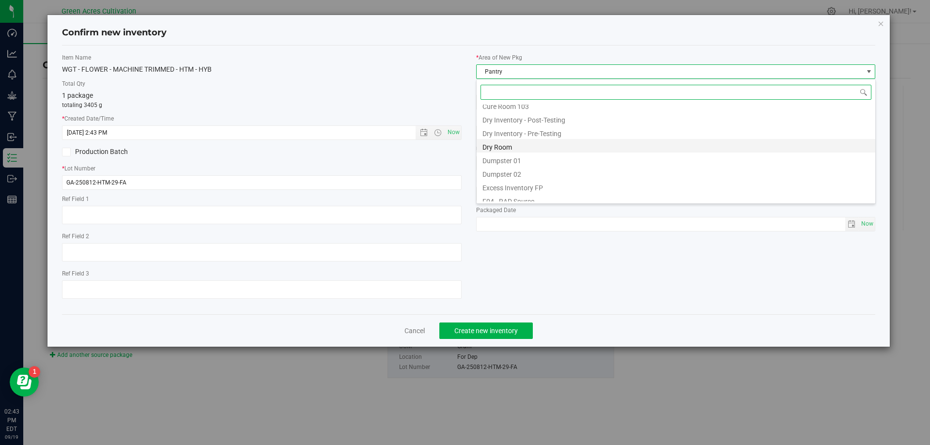
scroll to position [31, 0]
click at [502, 148] on li "Dry Room" at bounding box center [676, 148] width 399 height 14
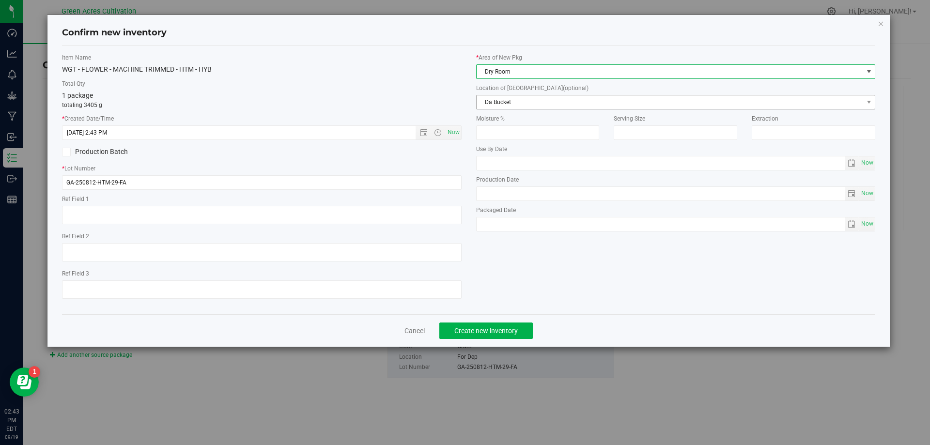
click at [504, 100] on span "Da Bucket" at bounding box center [670, 102] width 386 height 14
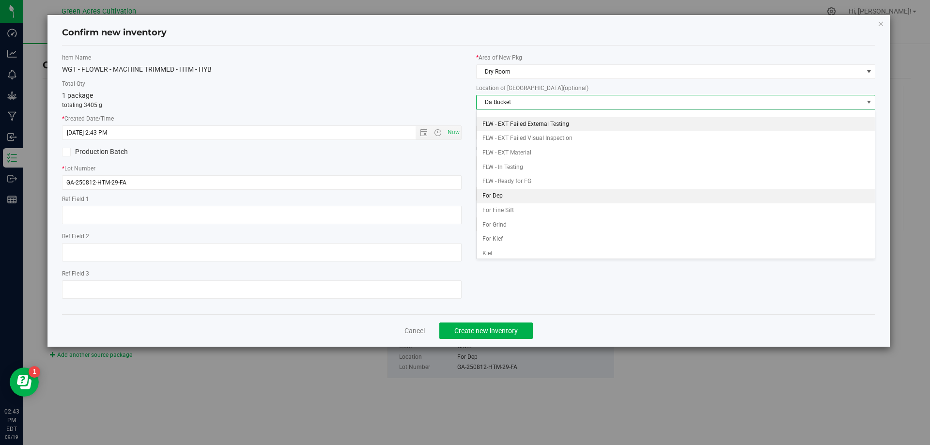
scroll to position [42, 0]
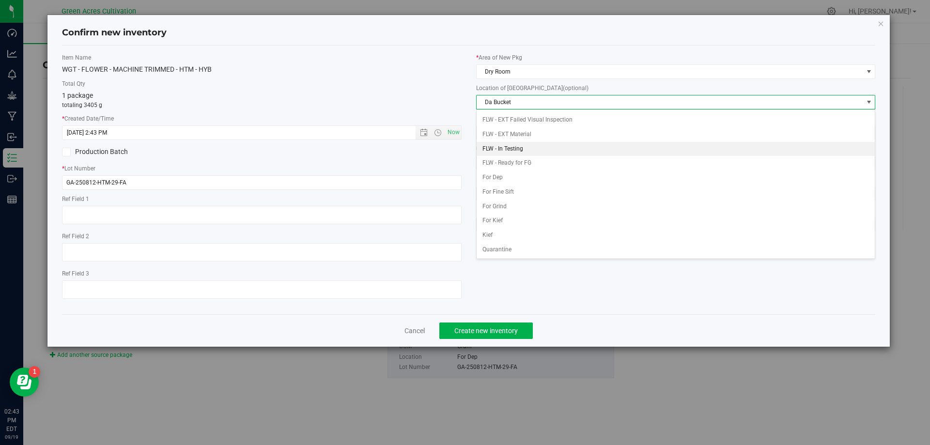
click at [512, 152] on li "FLW - In Testing" at bounding box center [676, 149] width 399 height 15
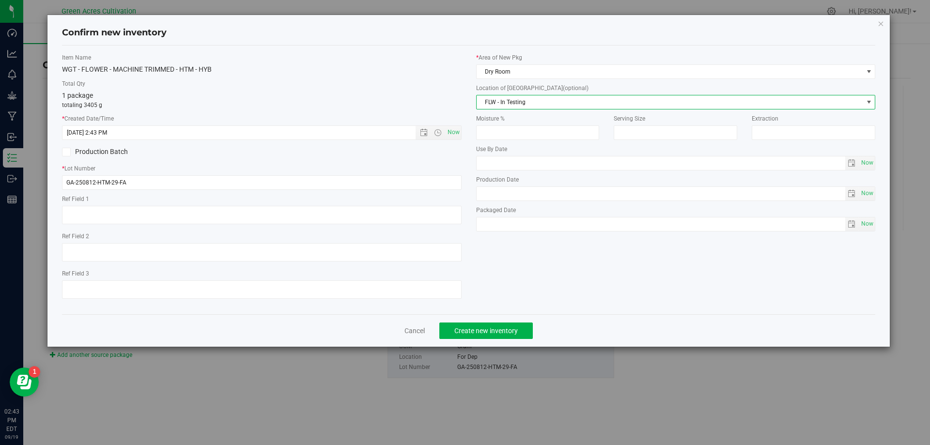
click at [516, 106] on span "FLW - In Testing" at bounding box center [670, 102] width 386 height 14
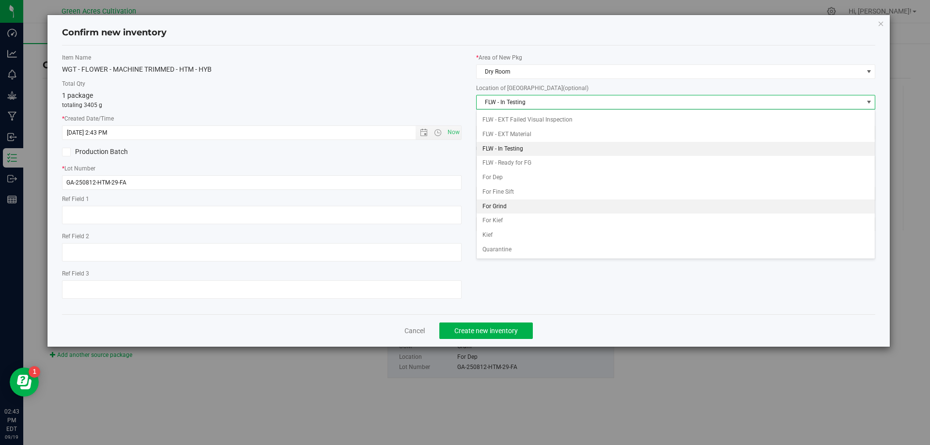
click at [504, 207] on li "For Grind" at bounding box center [676, 207] width 399 height 15
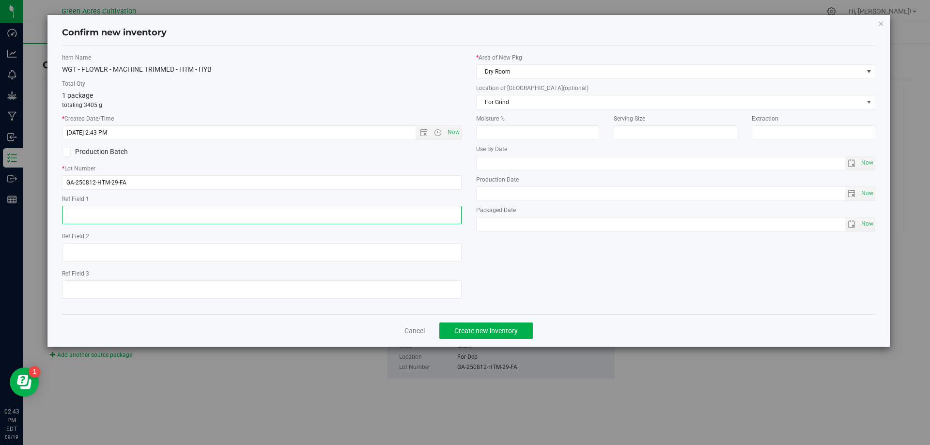
click at [328, 223] on textarea at bounding box center [262, 215] width 400 height 18
type textarea "LITTLE BUDS FOR PR"
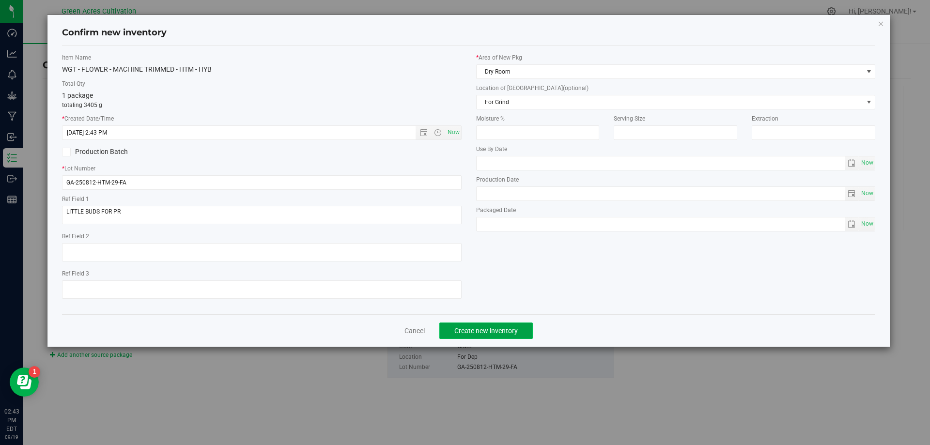
click at [498, 330] on span "Create new inventory" at bounding box center [485, 331] width 63 height 8
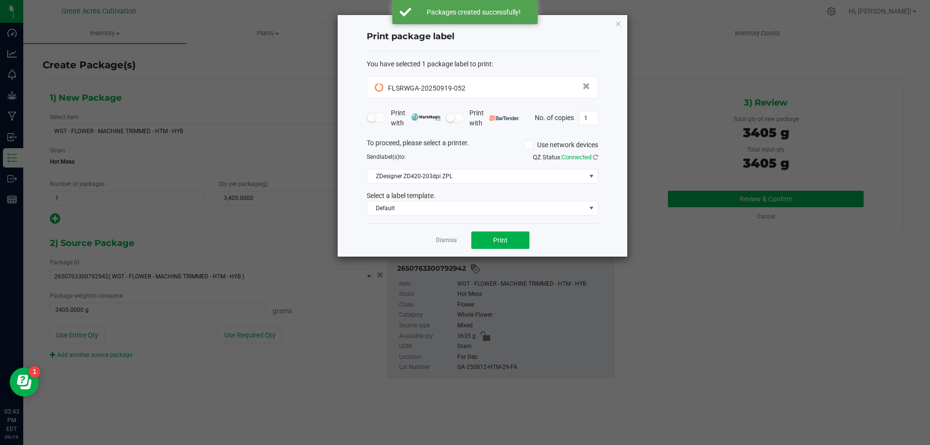
click at [585, 125] on div "Print with Print with No. of copies 1" at bounding box center [483, 118] width 232 height 20
click at [584, 120] on input "1" at bounding box center [588, 118] width 18 height 14
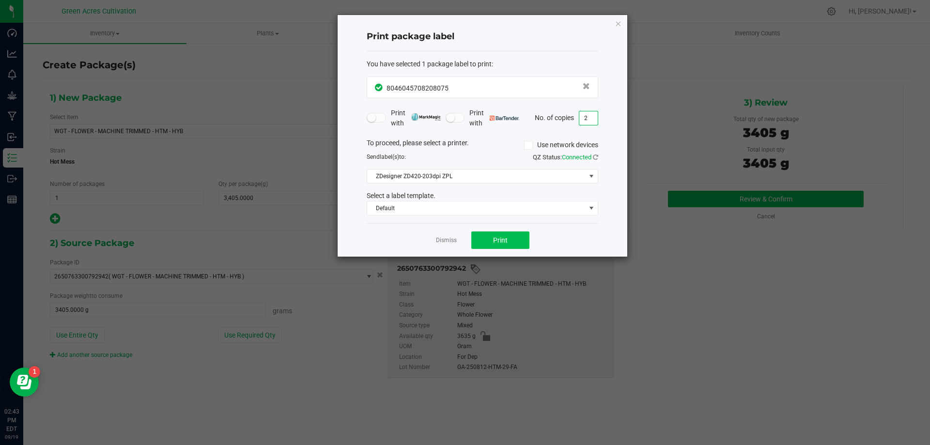
type input "2"
click at [496, 240] on span "Print" at bounding box center [500, 240] width 15 height 8
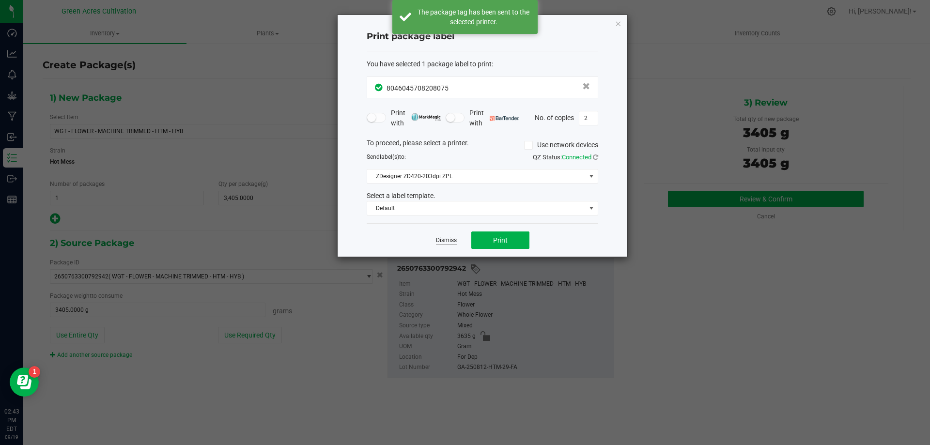
click at [451, 240] on link "Dismiss" at bounding box center [446, 240] width 21 height 8
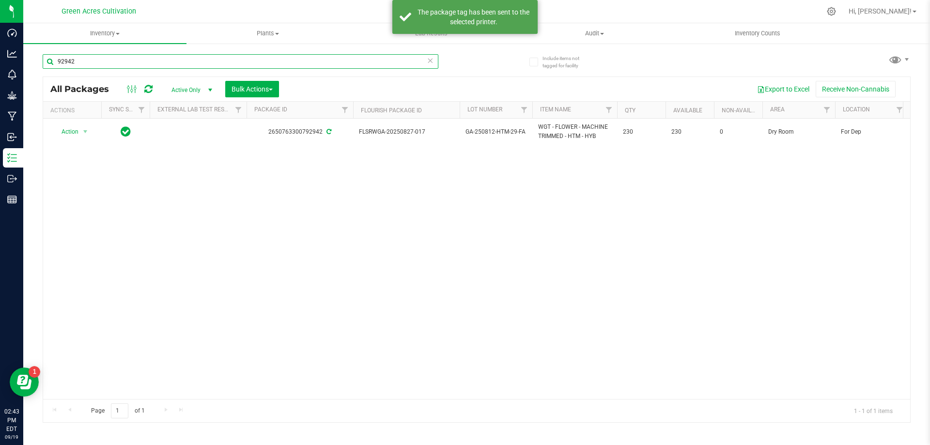
click at [434, 60] on input "92942" at bounding box center [241, 61] width 396 height 15
click at [427, 65] on icon at bounding box center [430, 60] width 7 height 12
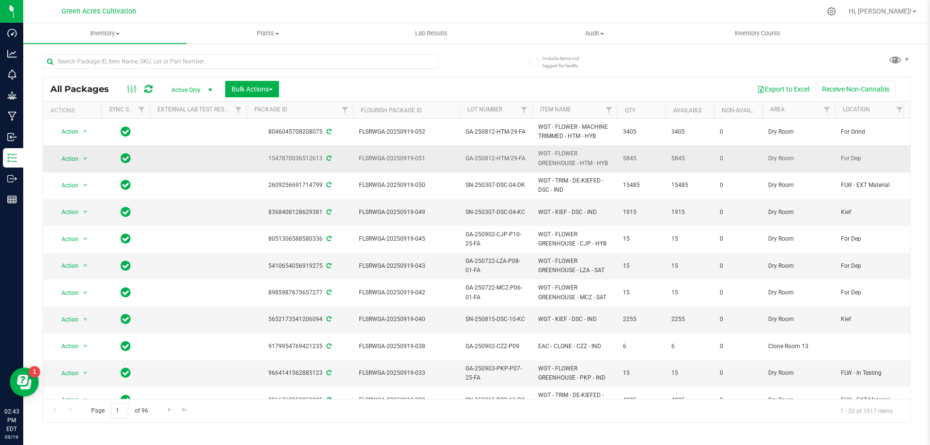
click at [80, 156] on span "select" at bounding box center [85, 159] width 12 height 14
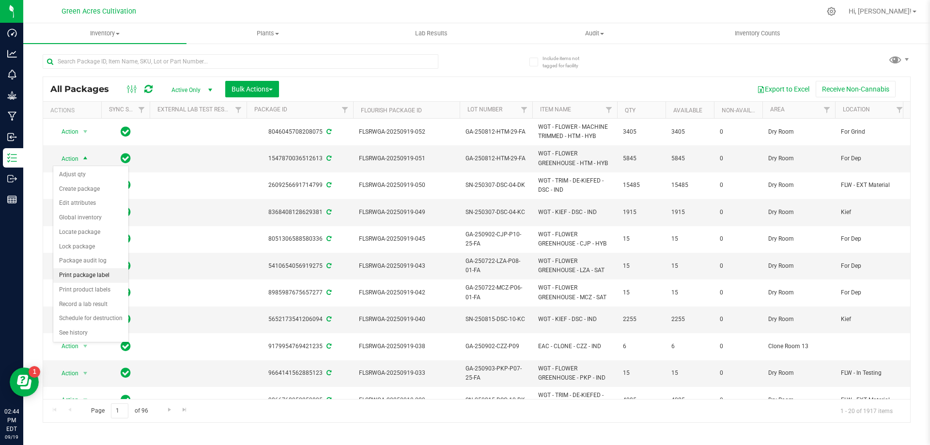
click at [77, 277] on li "Print package label" at bounding box center [90, 275] width 75 height 15
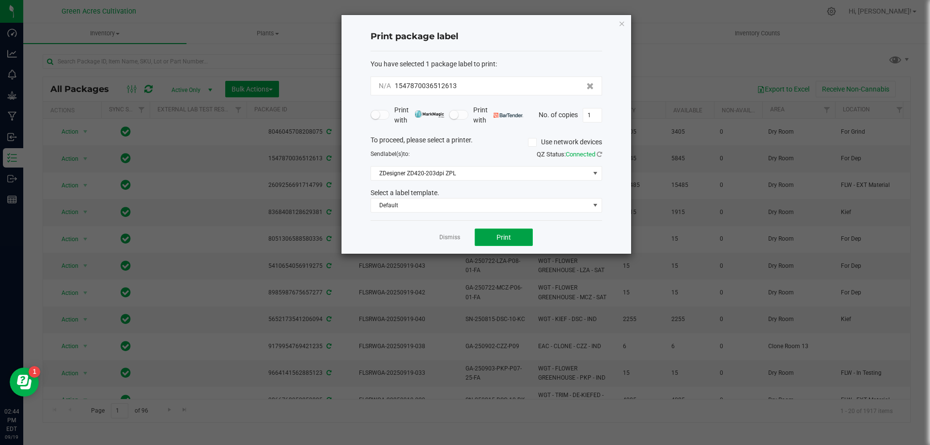
click at [498, 235] on span "Print" at bounding box center [503, 237] width 15 height 8
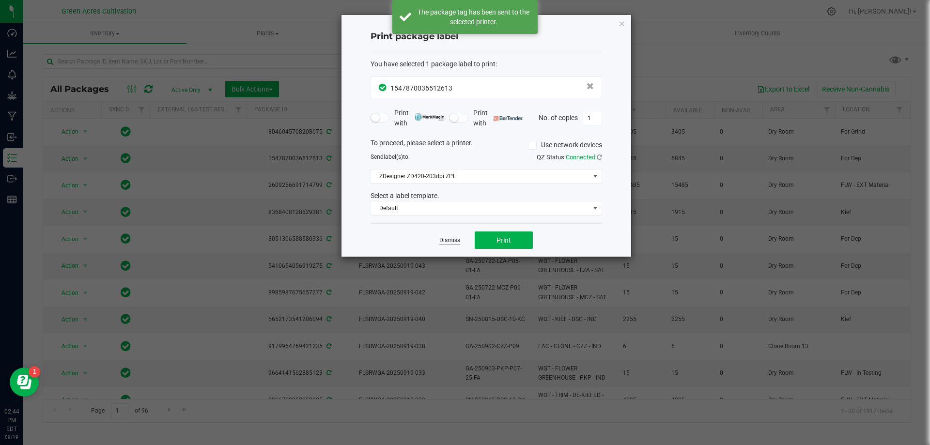
click at [455, 241] on link "Dismiss" at bounding box center [449, 240] width 21 height 8
